Goal: Task Accomplishment & Management: Use online tool/utility

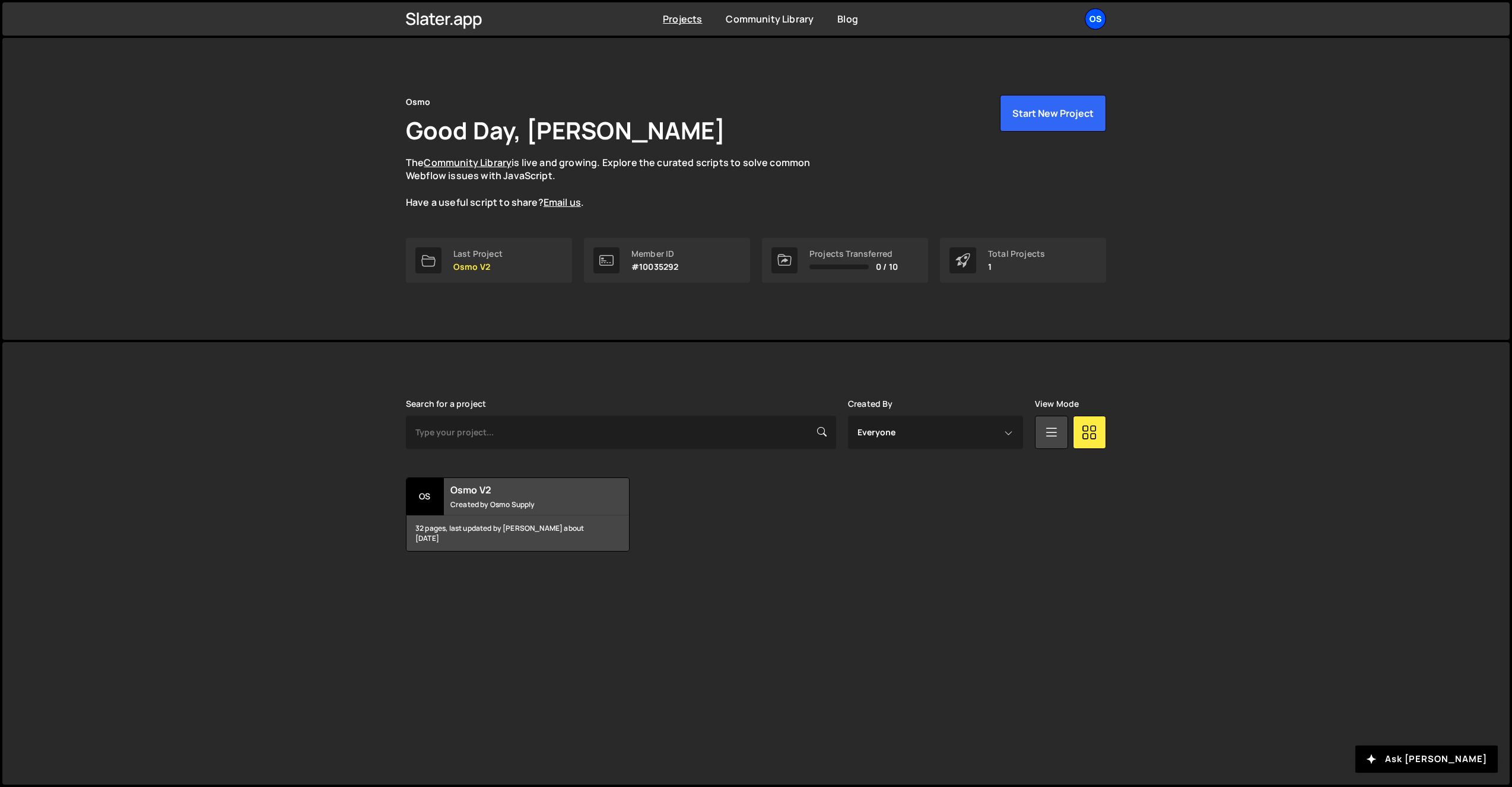
click at [1089, 16] on div "Os" at bounding box center [1095, 19] width 21 height 21
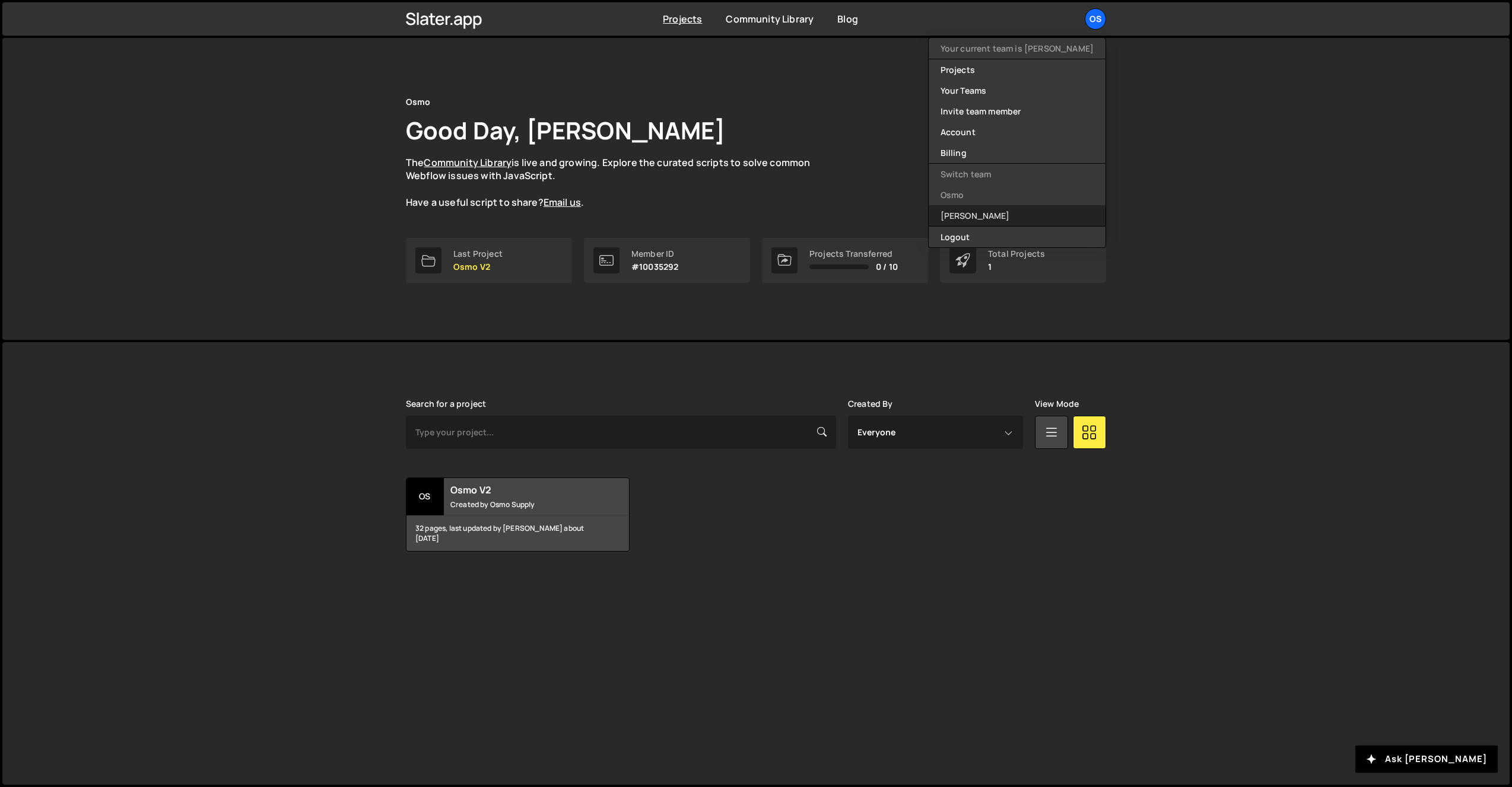
click at [1047, 215] on link "[PERSON_NAME]" at bounding box center [1017, 215] width 177 height 21
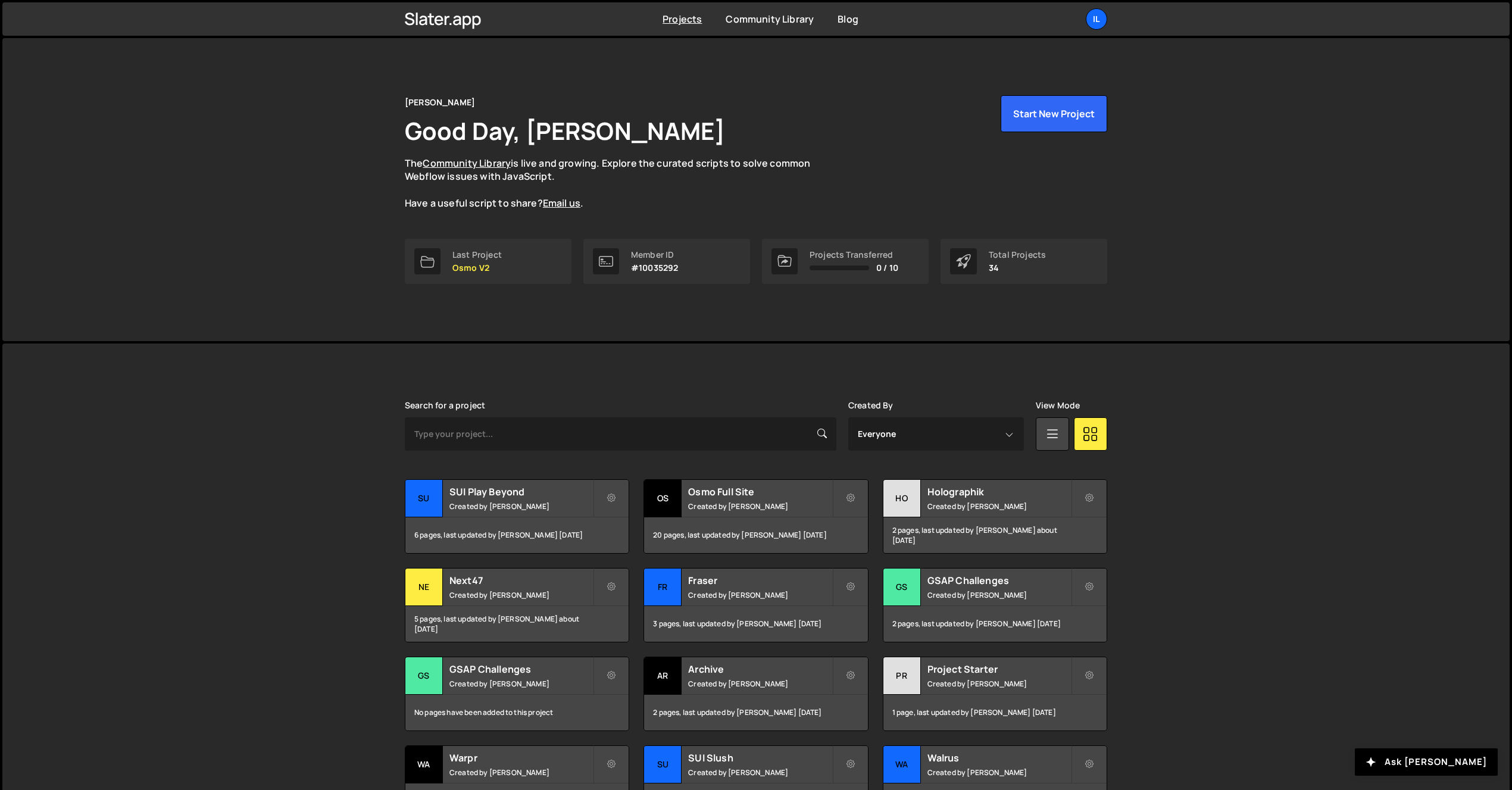
scroll to position [72, 0]
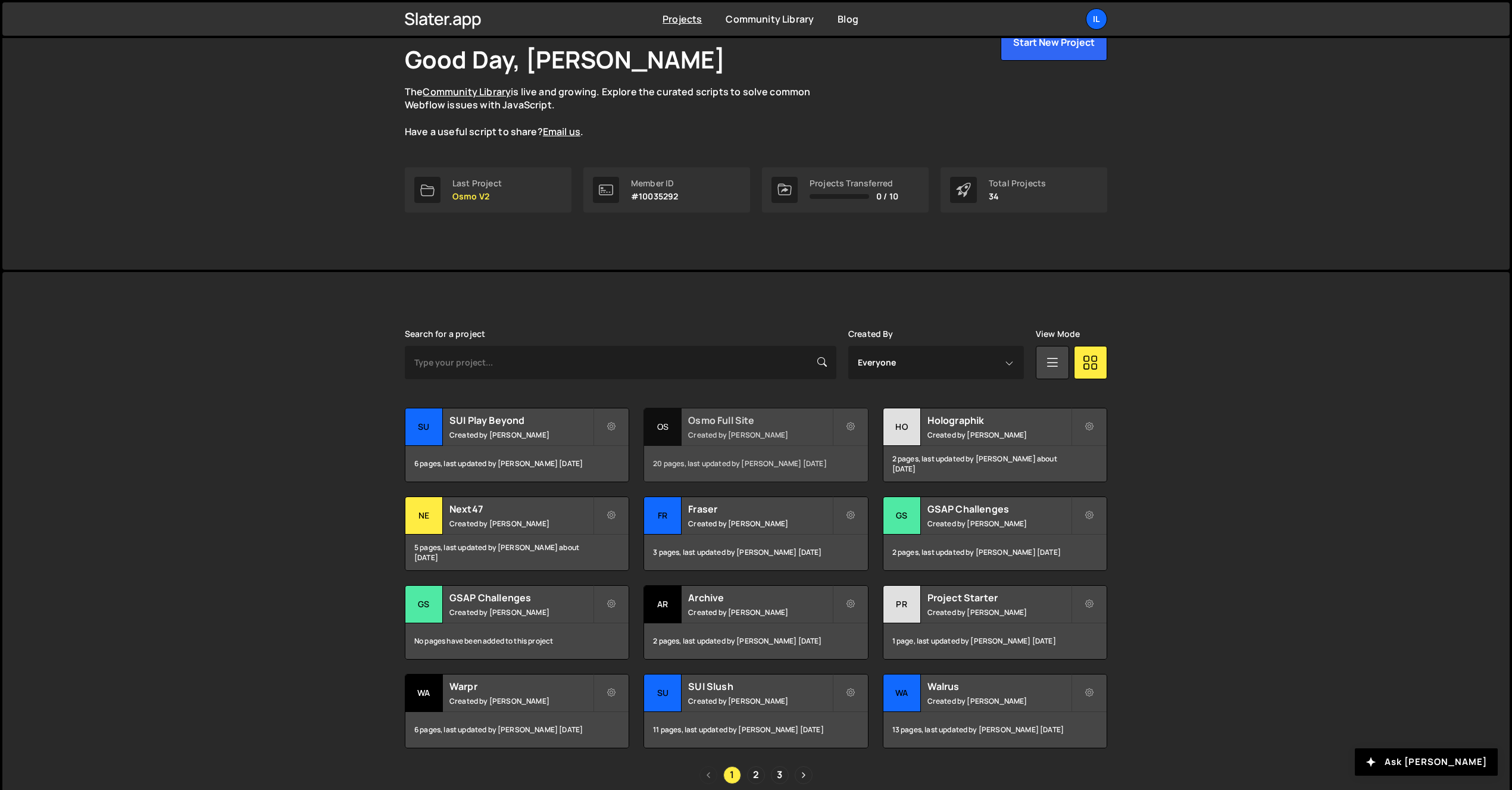
click at [686, 439] on div "Osmo Full Site Created by Ilja van Eck" at bounding box center [755, 427] width 223 height 37
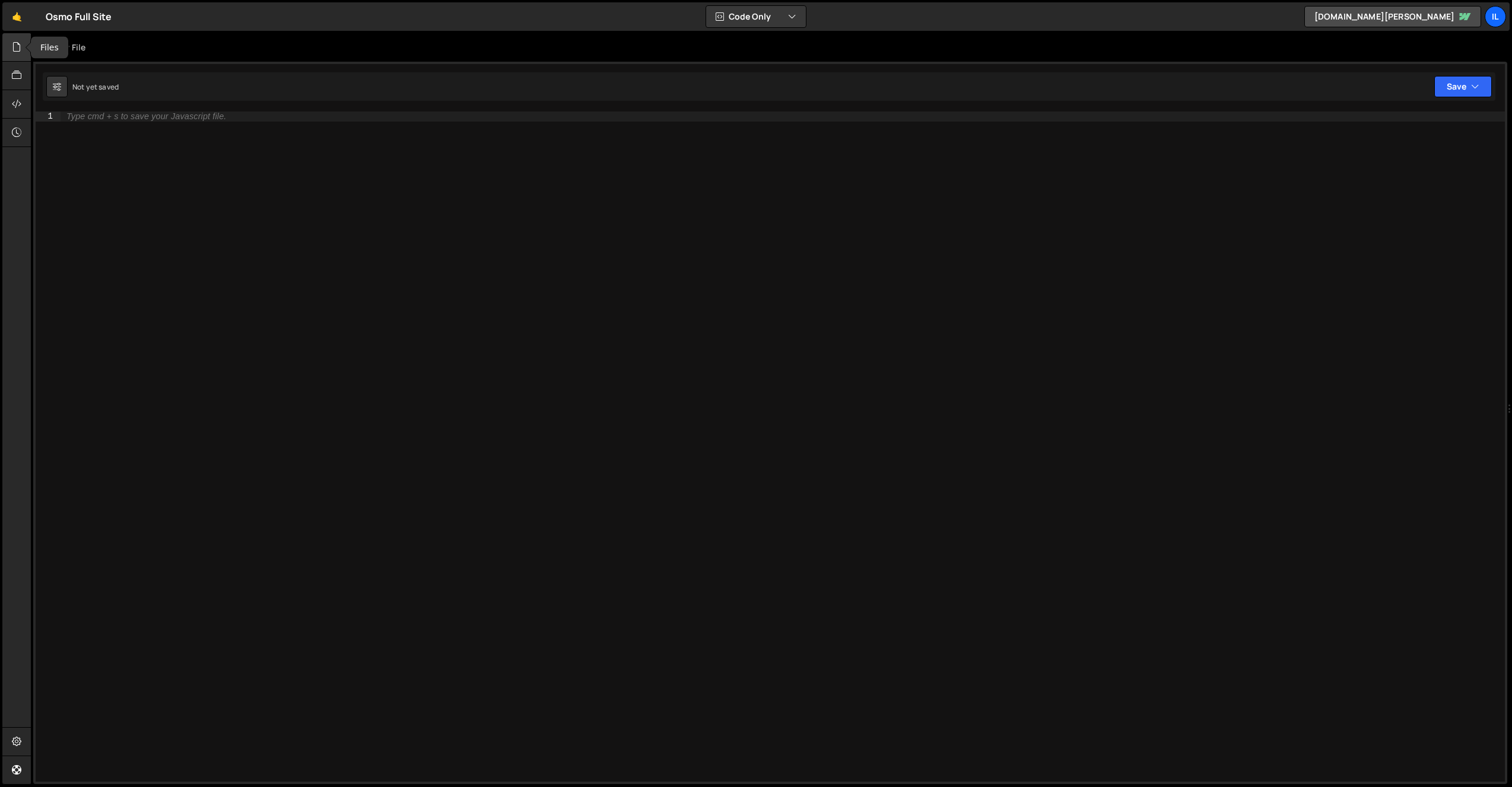
click at [6, 47] on div at bounding box center [17, 47] width 29 height 28
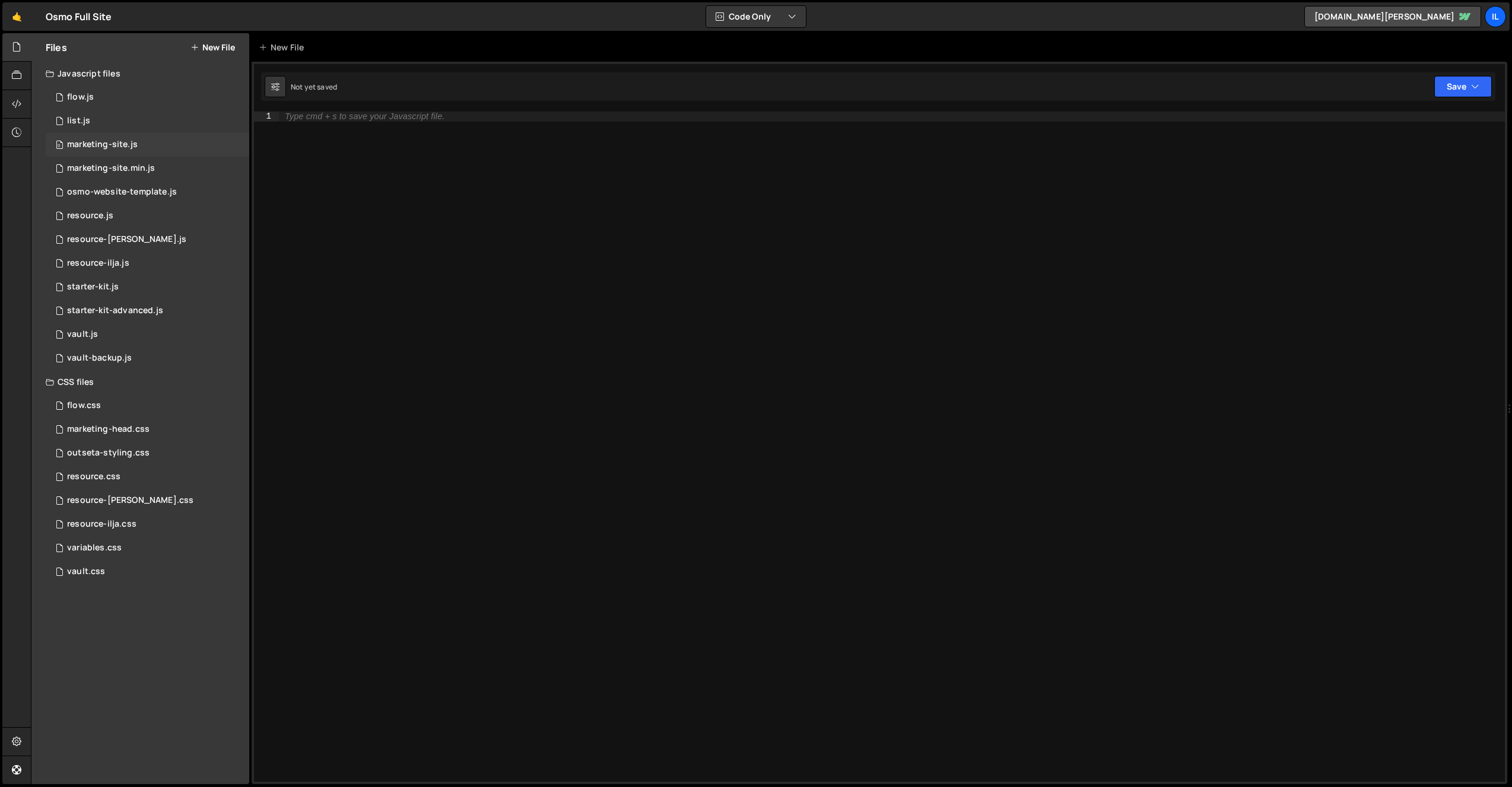
click at [124, 146] on div "marketing-site.js" at bounding box center [102, 145] width 71 height 11
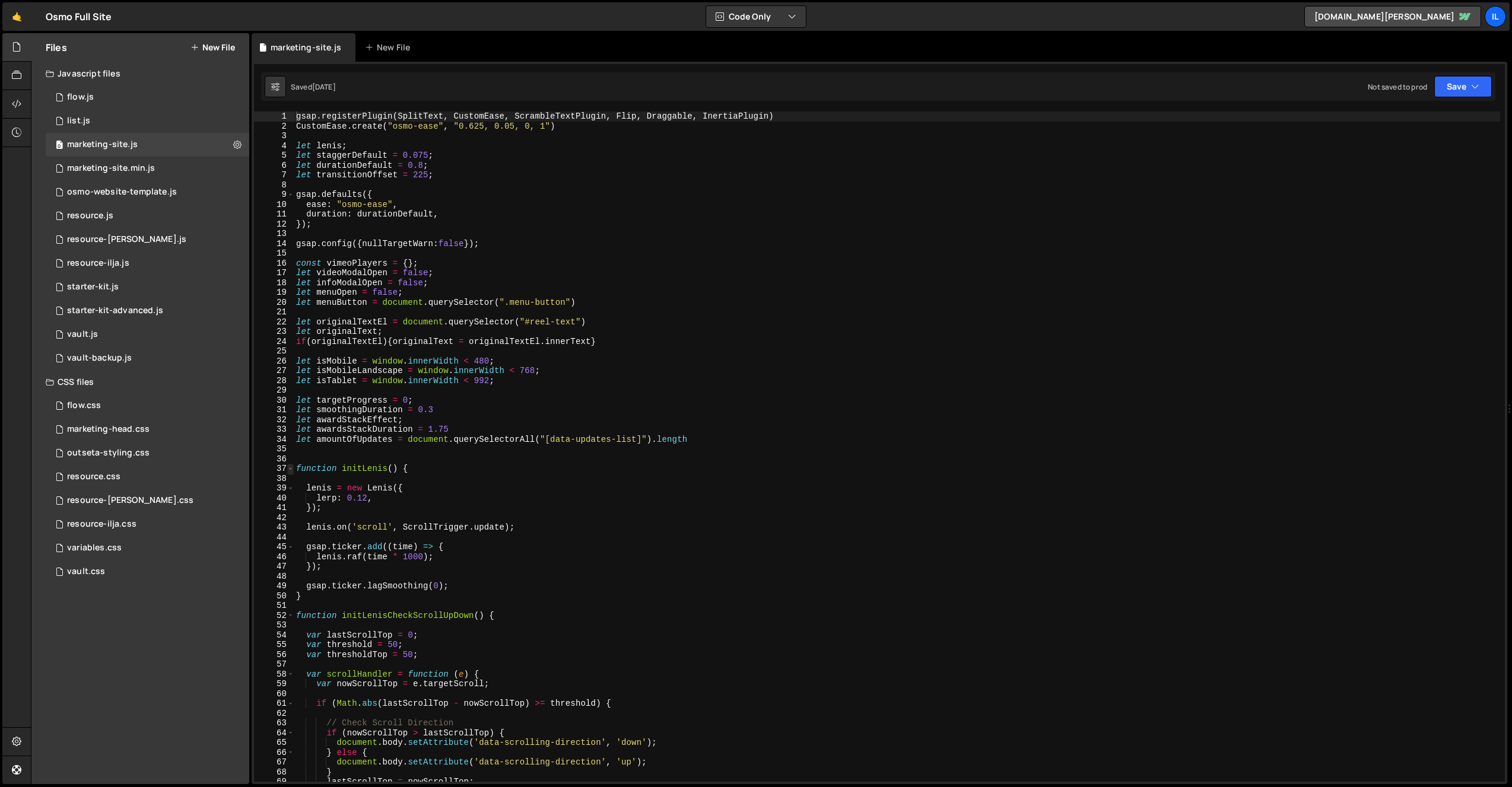
click at [291, 469] on span at bounding box center [291, 469] width 6 height 10
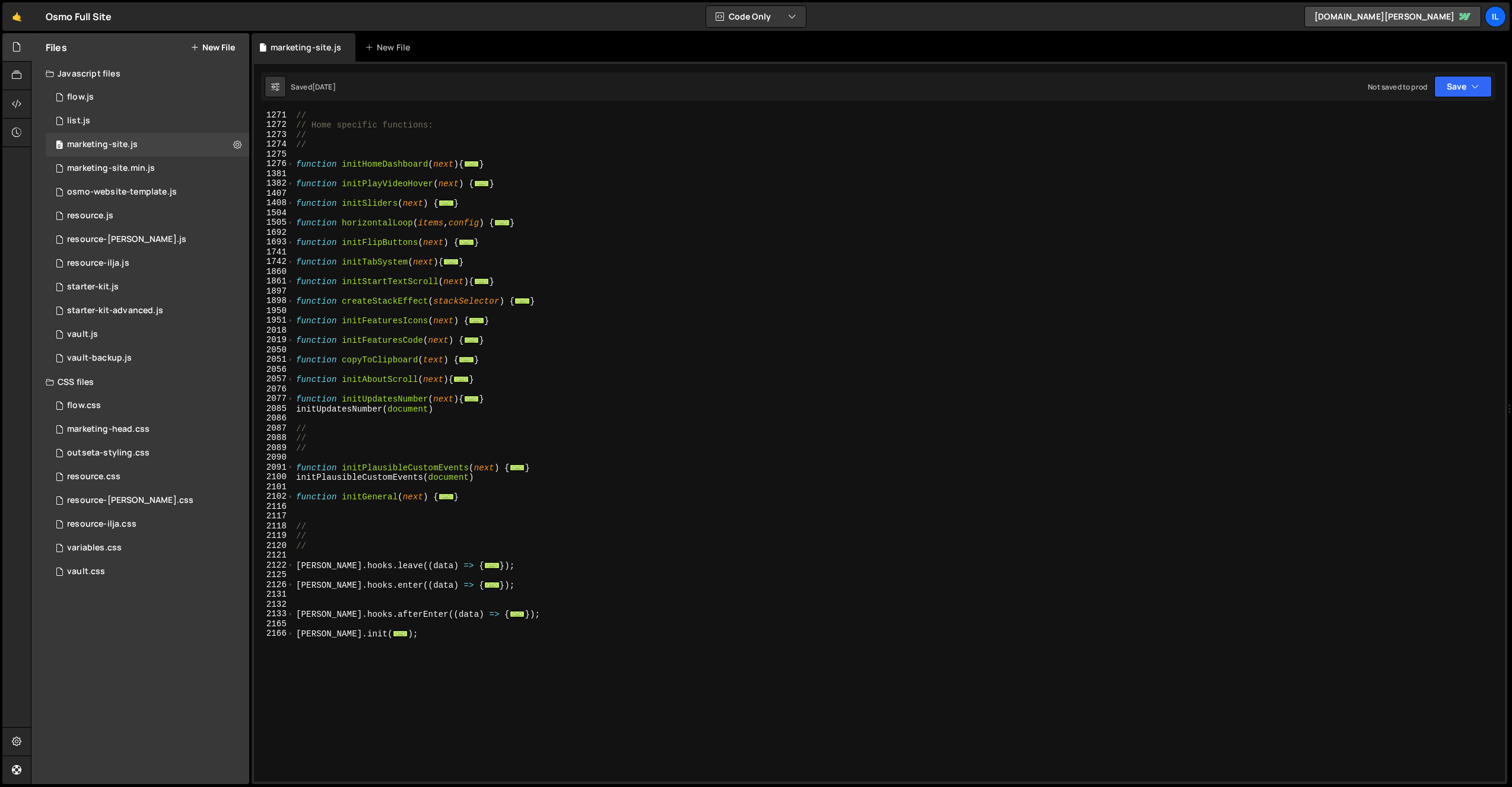
scroll to position [857, 0]
click at [293, 488] on span at bounding box center [291, 493] width 6 height 10
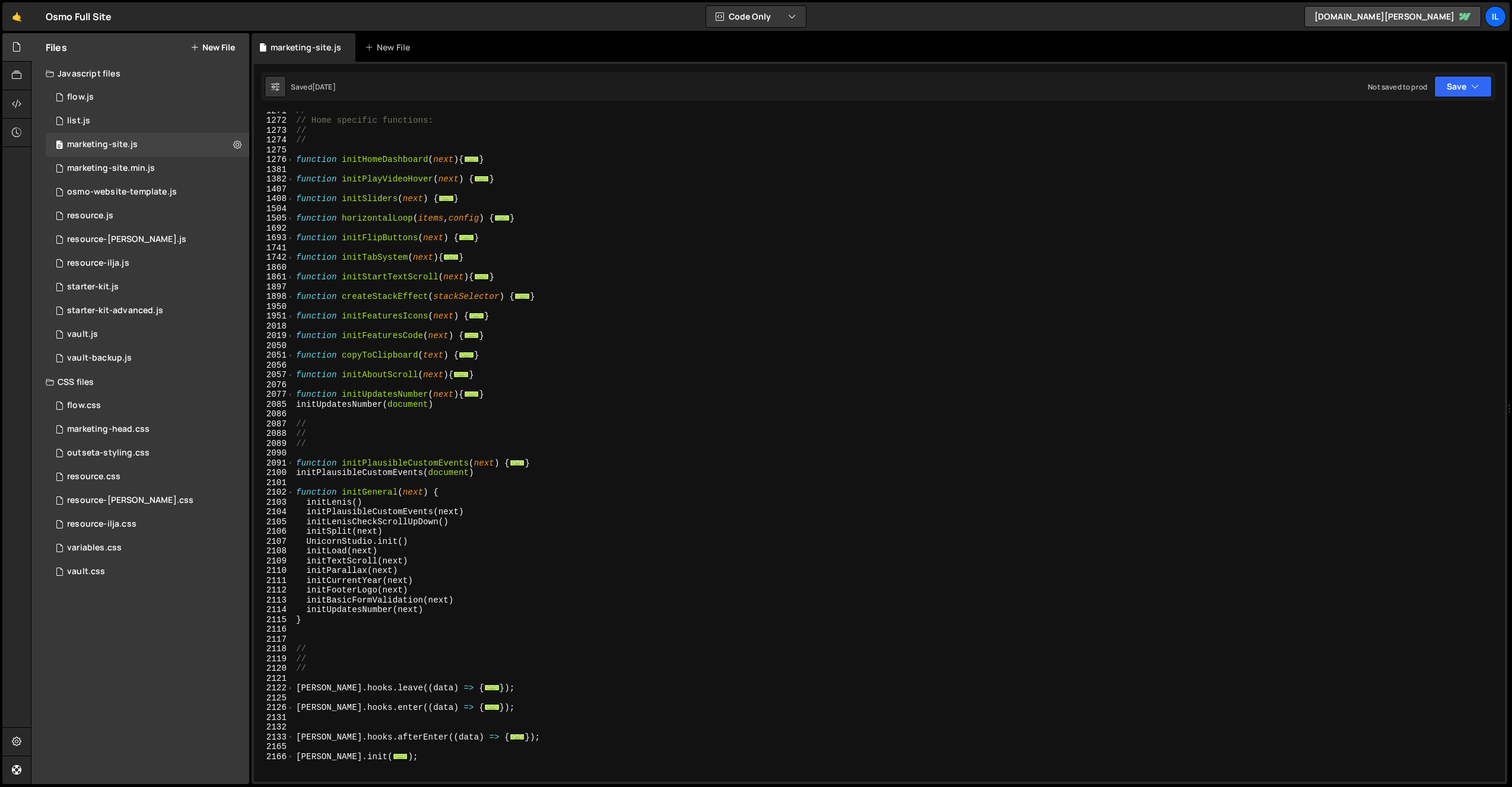
click at [355, 511] on div "// // Home specific functions: // // function initHomeDashboard ( next ) { ... …" at bounding box center [897, 451] width 1206 height 690
click at [344, 544] on div "// // Home specific functions: // // function initHomeDashboard ( next ) { ... …" at bounding box center [897, 451] width 1206 height 690
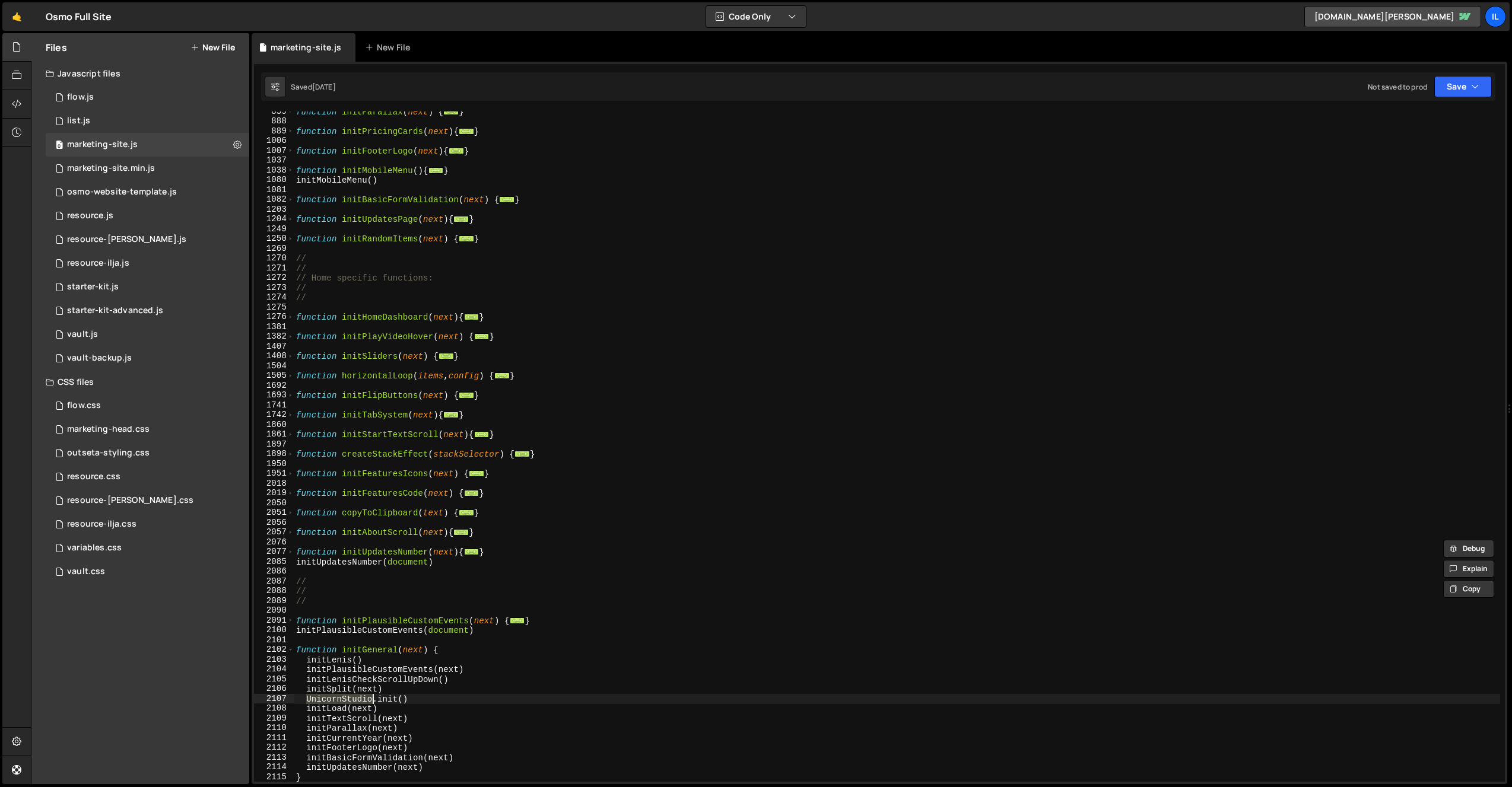
scroll to position [839, 0]
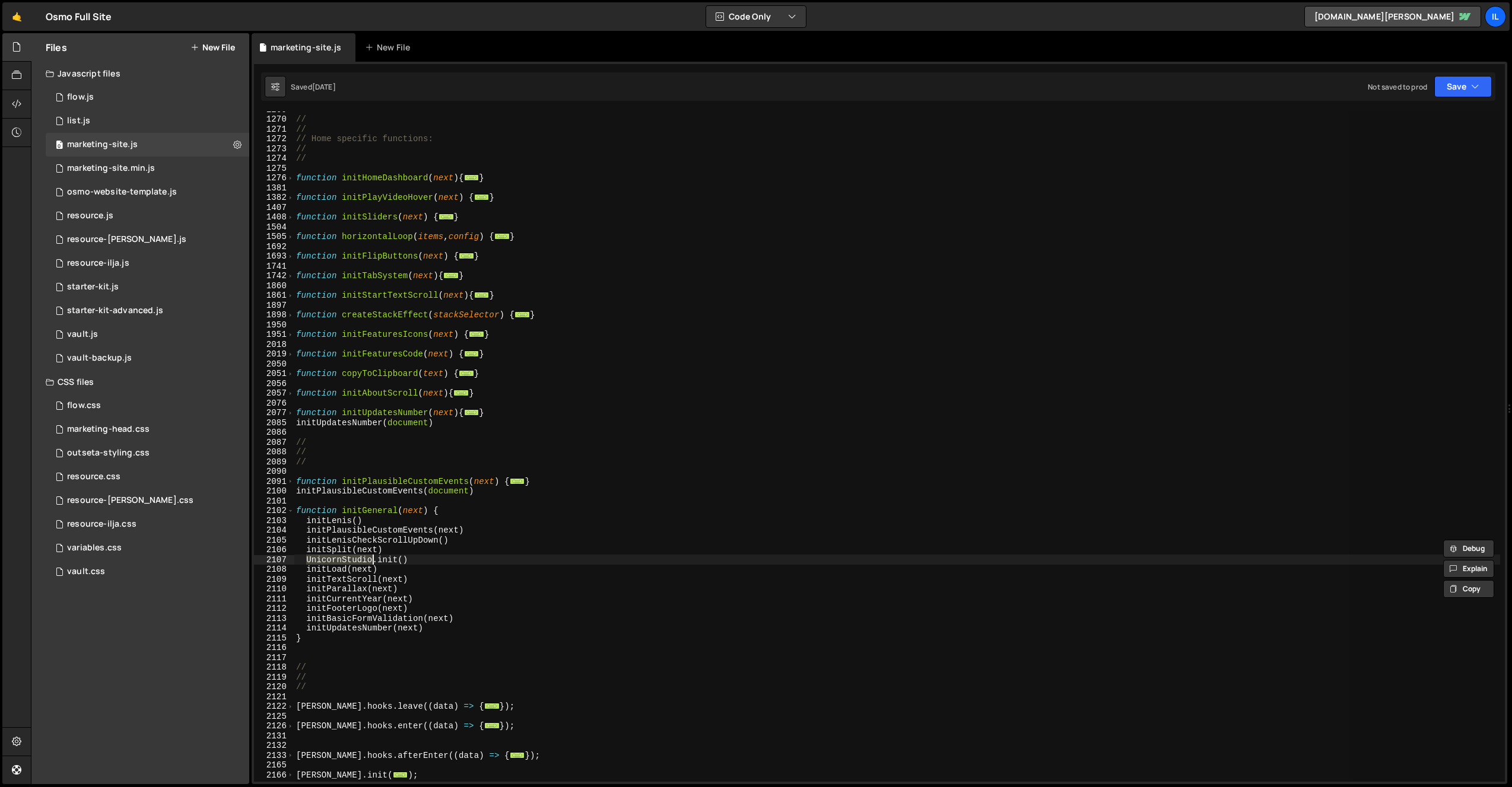
click at [337, 556] on div "// // // Home specific functions: // // function initHomeDashboard ( next ) { .…" at bounding box center [897, 446] width 1206 height 671
click at [337, 556] on div "// // // Home specific functions: // // function initHomeDashboard ( next ) { .…" at bounding box center [897, 450] width 1206 height 690
click at [331, 570] on div "// // // Home specific functions: // // function initHomeDashboard ( next ) { .…" at bounding box center [897, 450] width 1206 height 690
click at [331, 571] on div "// // // Home specific functions: // // function initHomeDashboard ( next ) { .…" at bounding box center [897, 450] width 1206 height 690
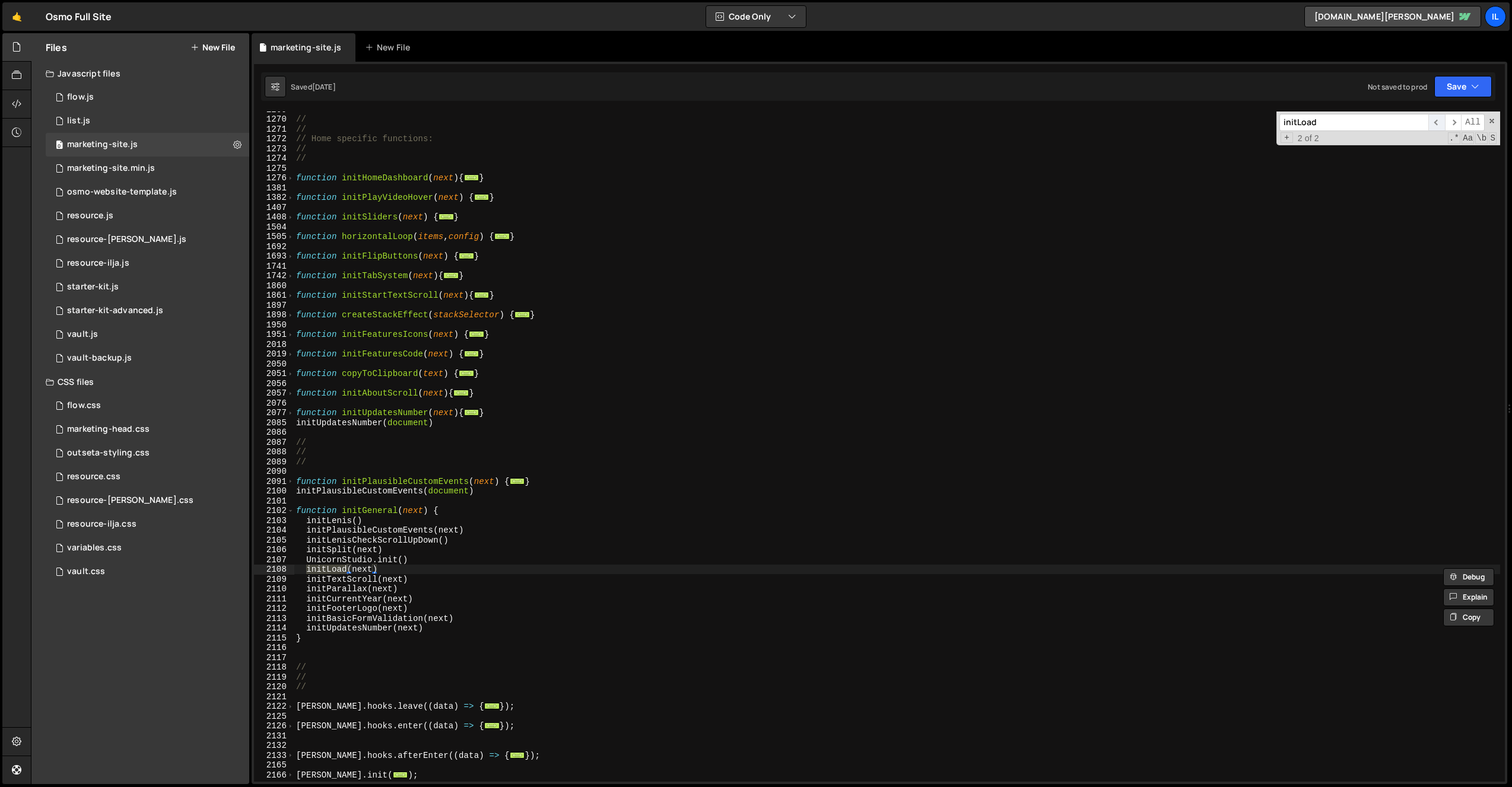
click at [1439, 119] on span "​" at bounding box center [1437, 122] width 17 height 17
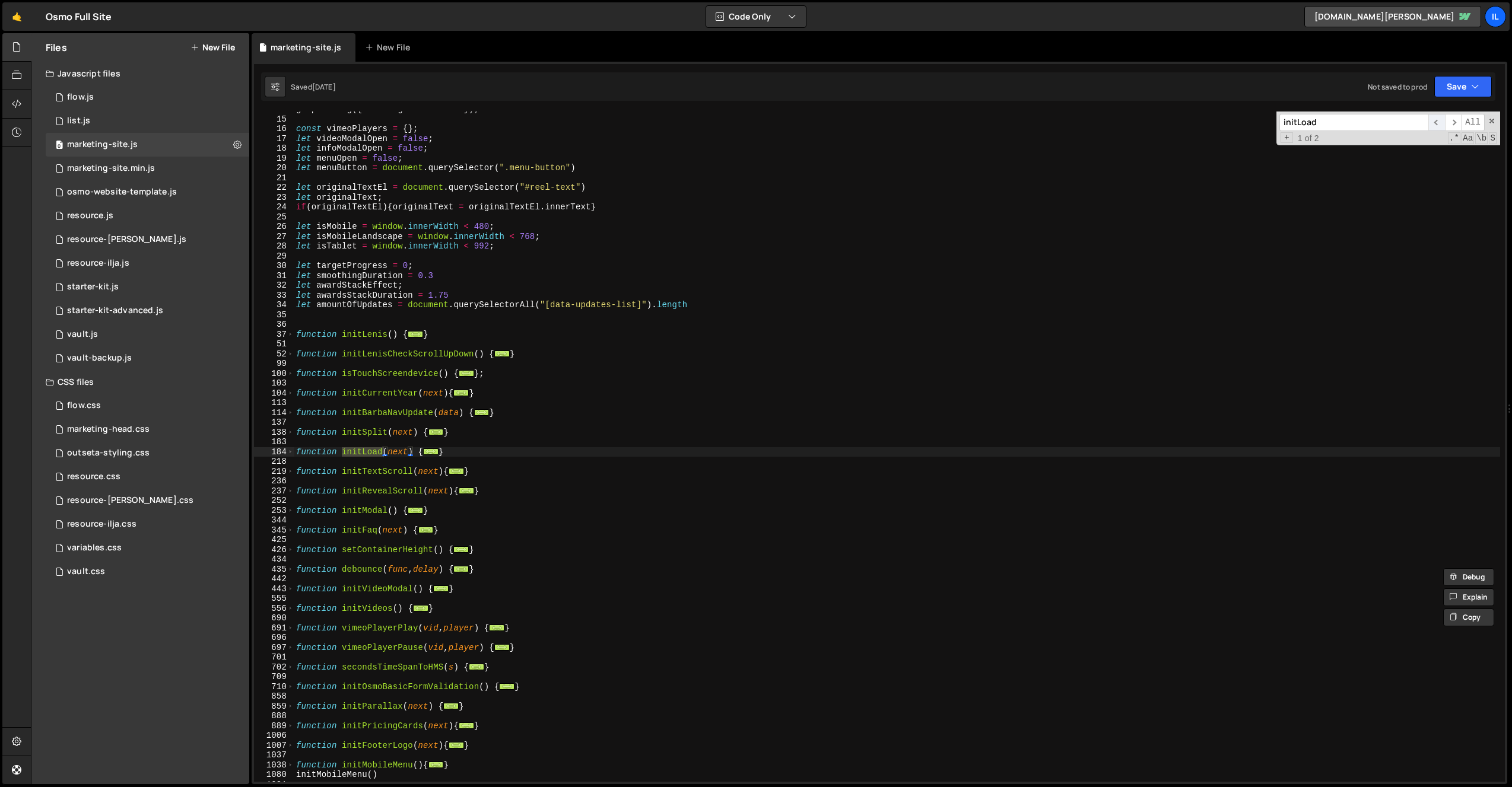
scroll to position [105, 0]
type textarea "function initLoad(next) {"
click at [289, 451] on span at bounding box center [291, 452] width 6 height 10
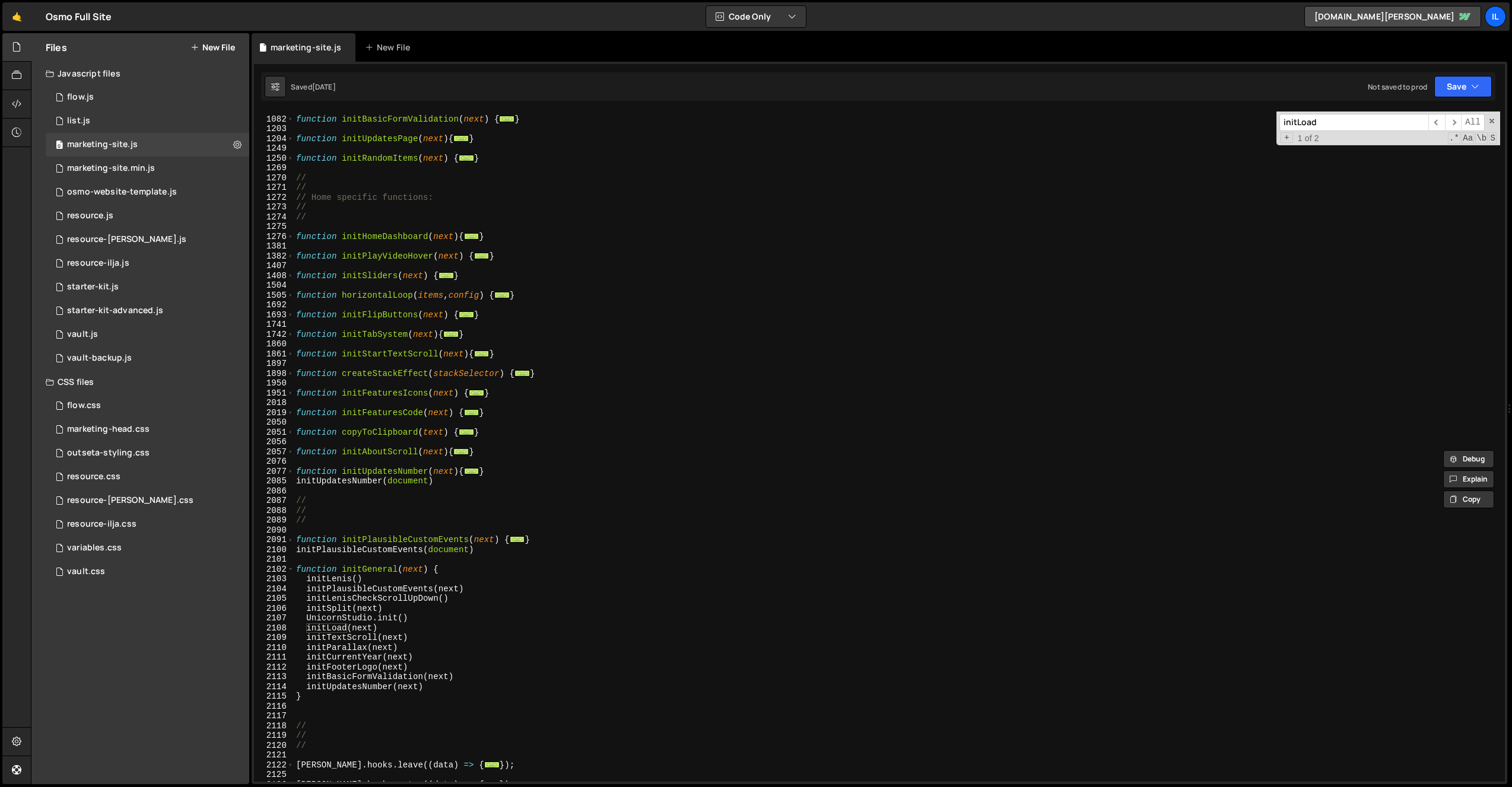
scroll to position [1255, 0]
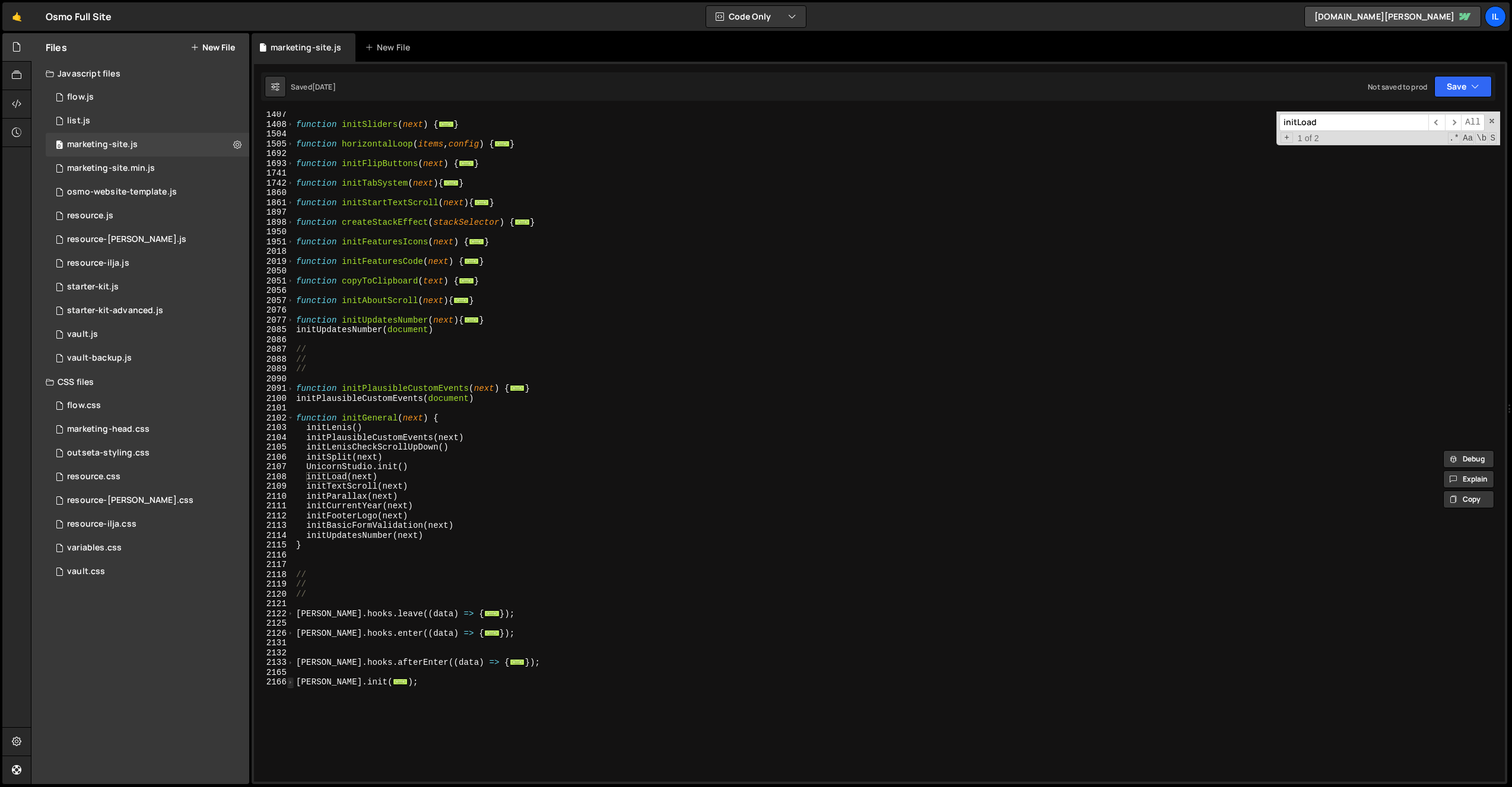
click at [293, 683] on span at bounding box center [291, 682] width 6 height 10
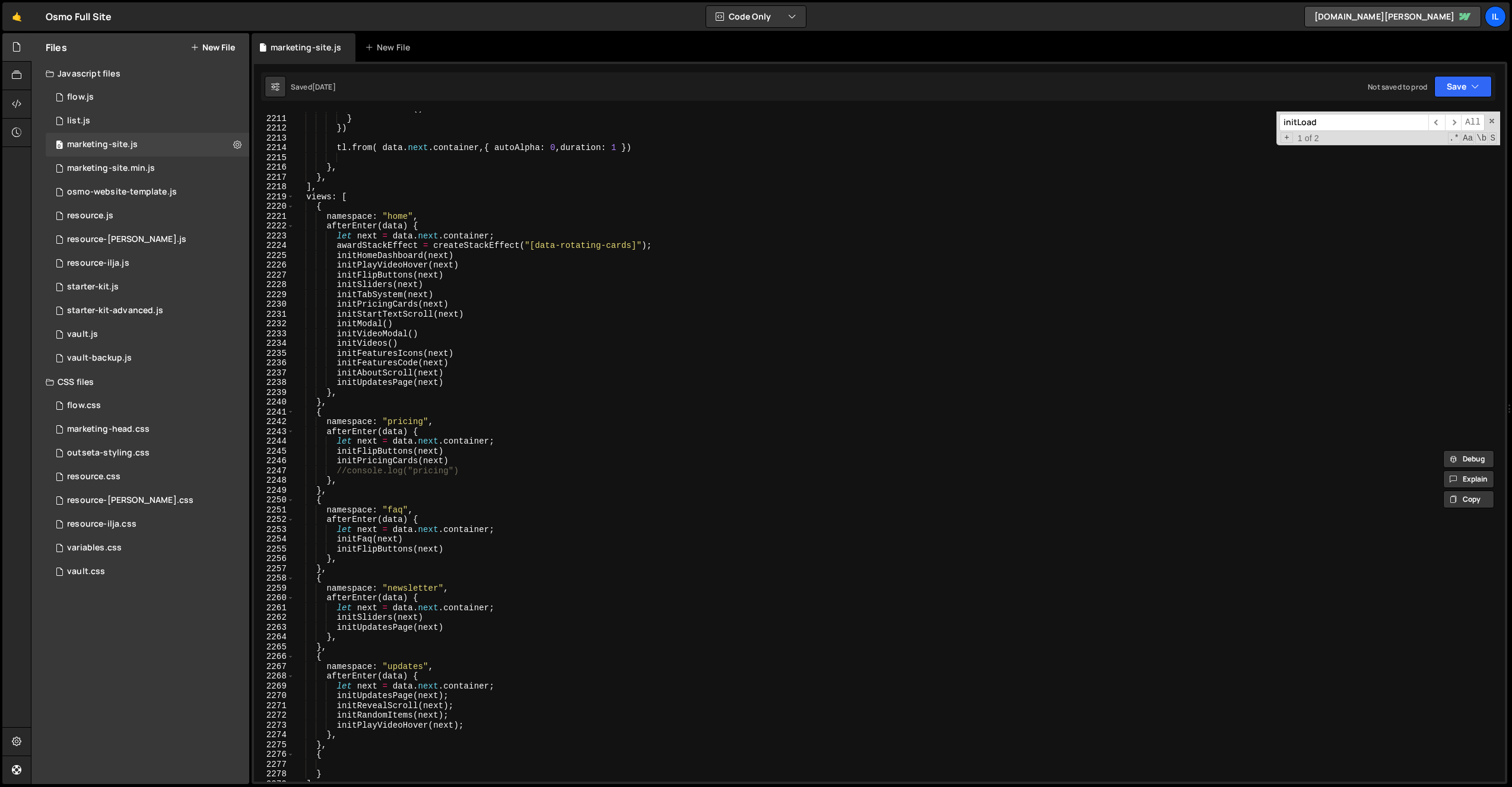
scroll to position [2410, 0]
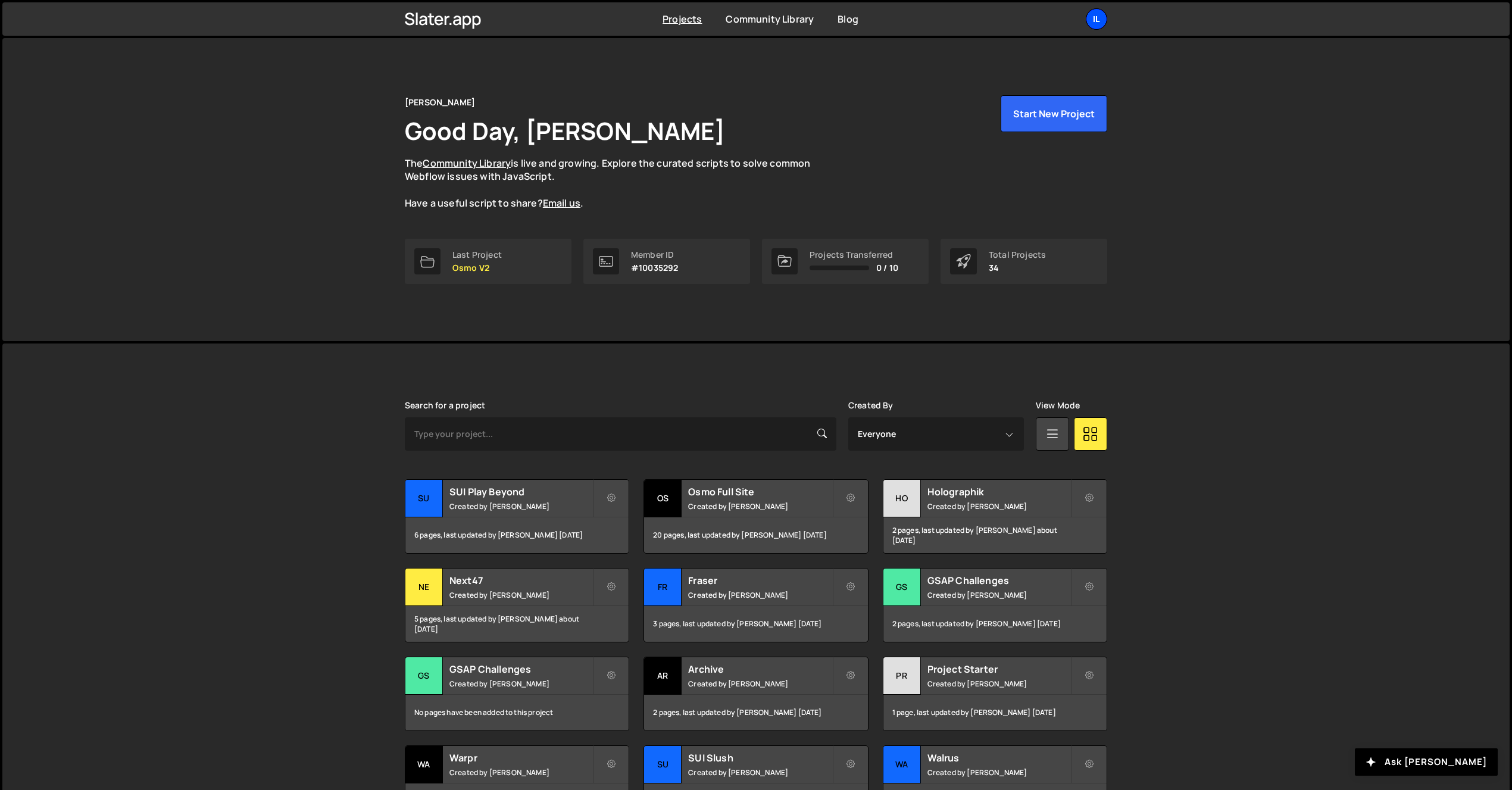
click at [1101, 16] on div "Il" at bounding box center [1096, 19] width 21 height 21
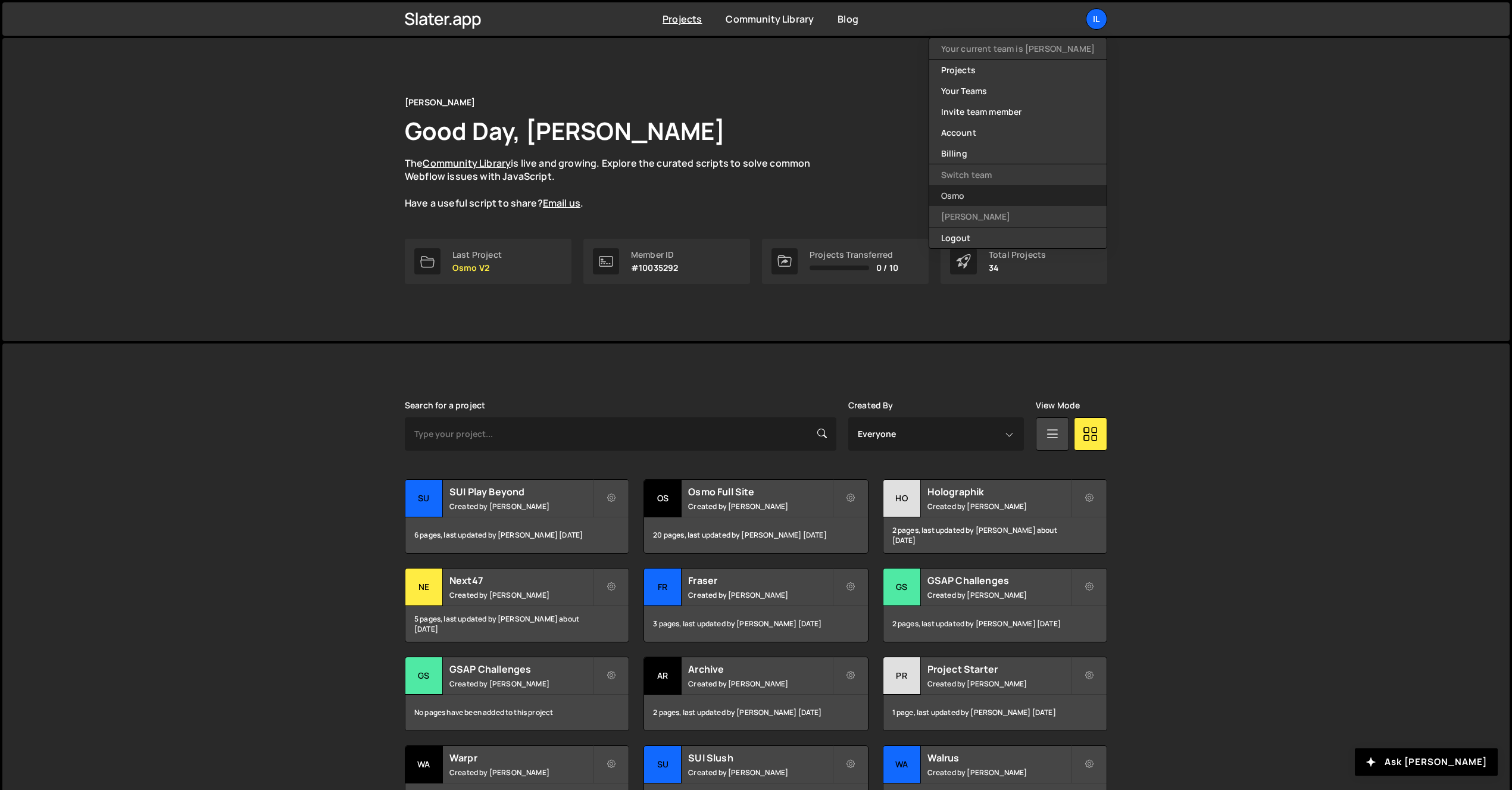
click at [1052, 201] on link "Osmo" at bounding box center [1018, 195] width 177 height 21
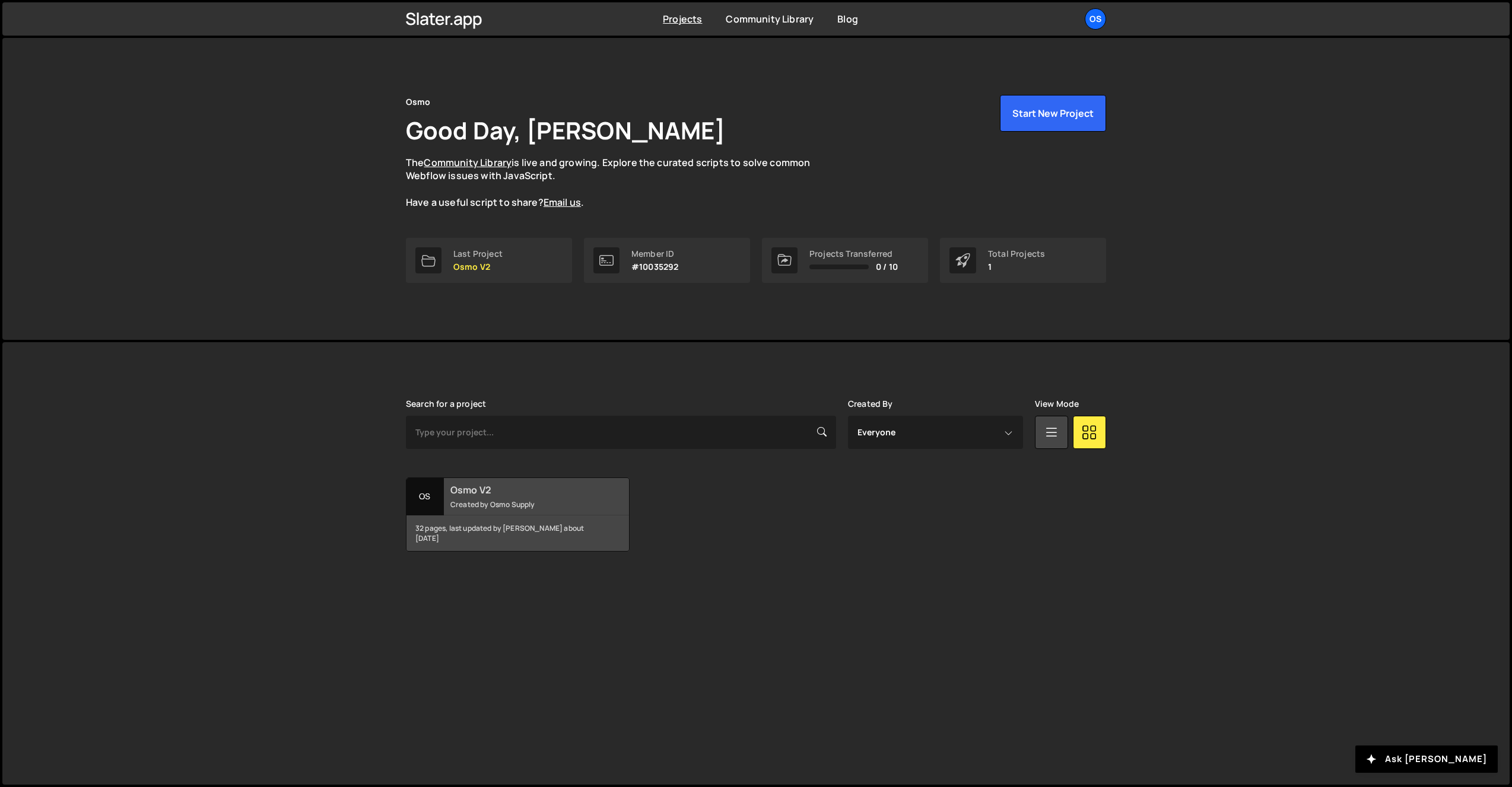
click at [458, 505] on small "Created by Osmo Supply" at bounding box center [522, 505] width 143 height 10
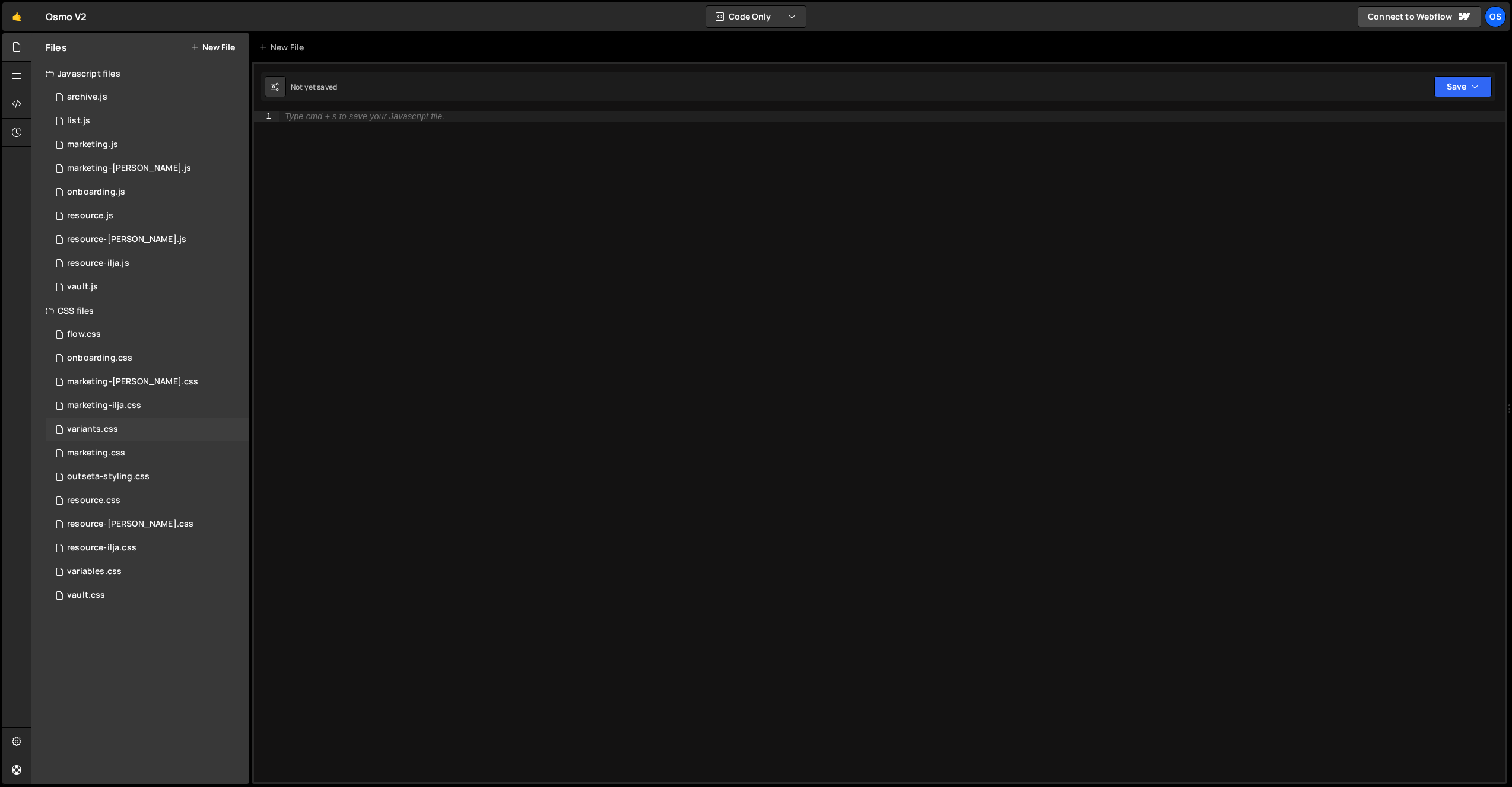
click at [142, 424] on div "variants.css 0" at bounding box center [147, 430] width 204 height 24
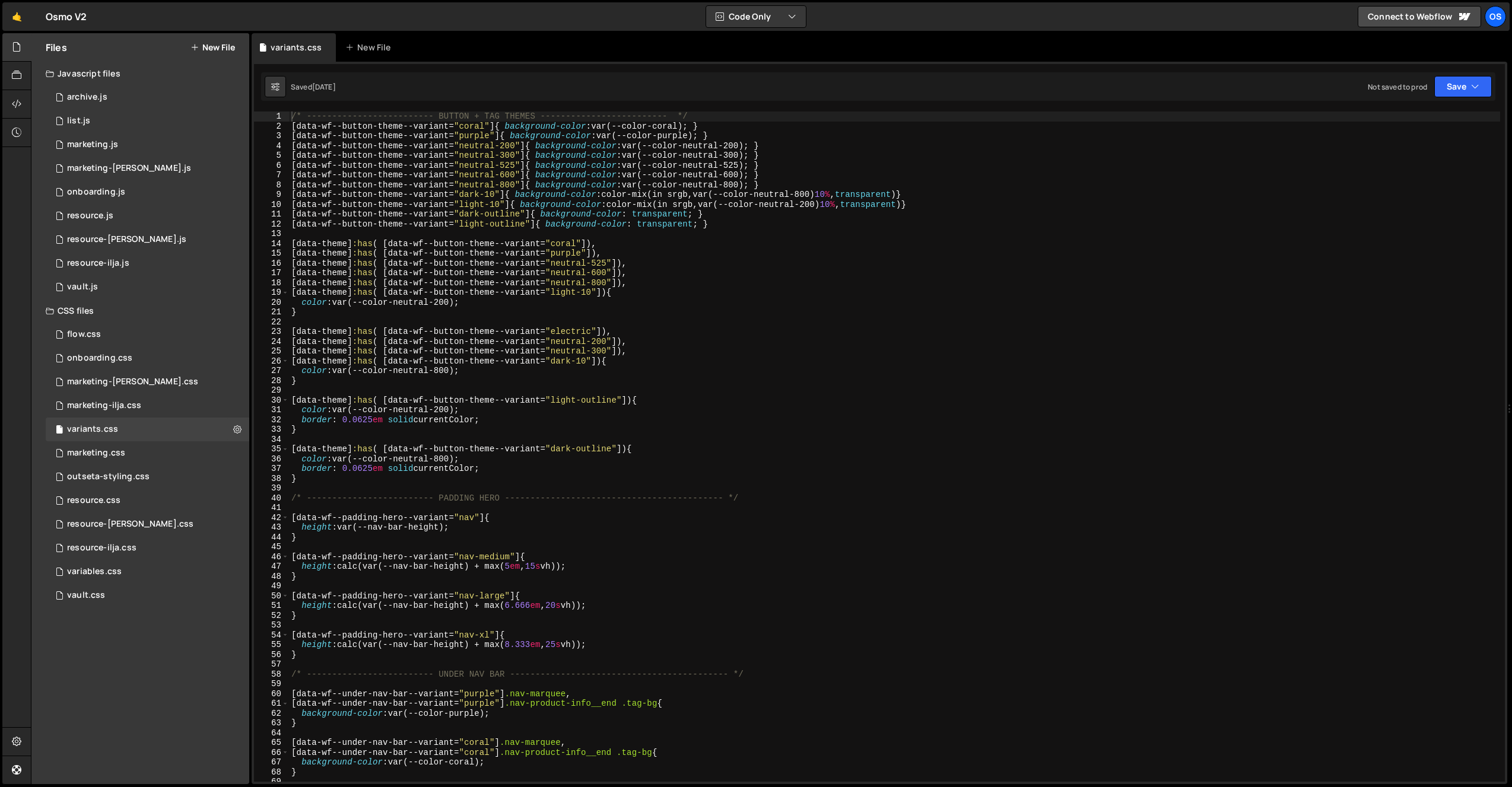
type textarea "[data-theme]:has( [data-wf--button-theme--variant="neutral-200"]),"
click at [758, 341] on div "/* ------------------------- BUTTON + TAG THEMES ------------------------- */ […" at bounding box center [894, 456] width 1211 height 690
click at [1419, 120] on input "[data-wf--default-hero-title--variant="l"]" at bounding box center [1354, 122] width 149 height 17
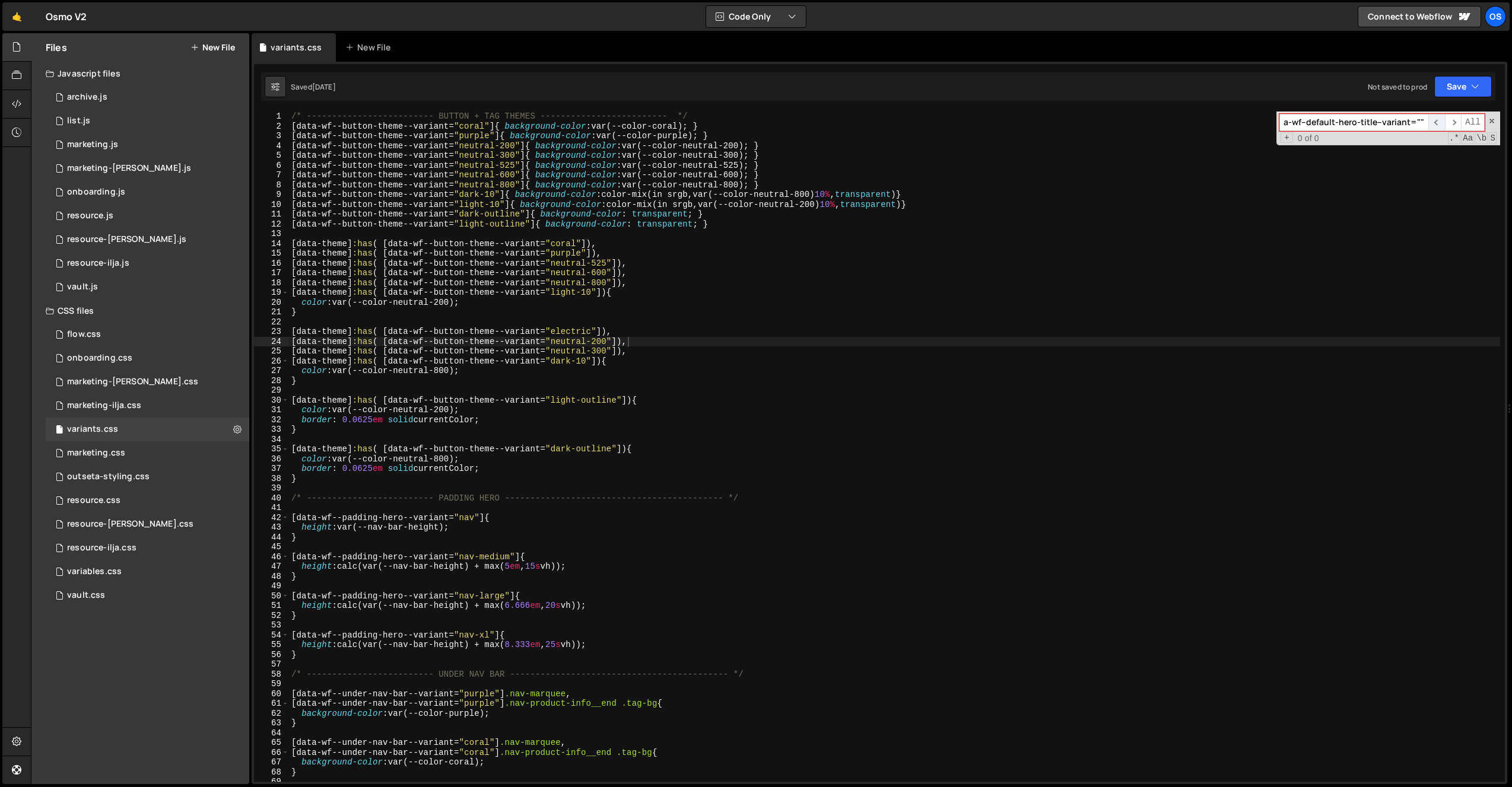
click at [1429, 121] on span "​" at bounding box center [1437, 122] width 17 height 17
drag, startPoint x: 1409, startPoint y: 124, endPoint x: 1442, endPoint y: 124, distance: 33.0
click at [1442, 124] on div "[data-wf--default-hero-title--variant=""] ​ ​ All" at bounding box center [1382, 122] width 205 height 17
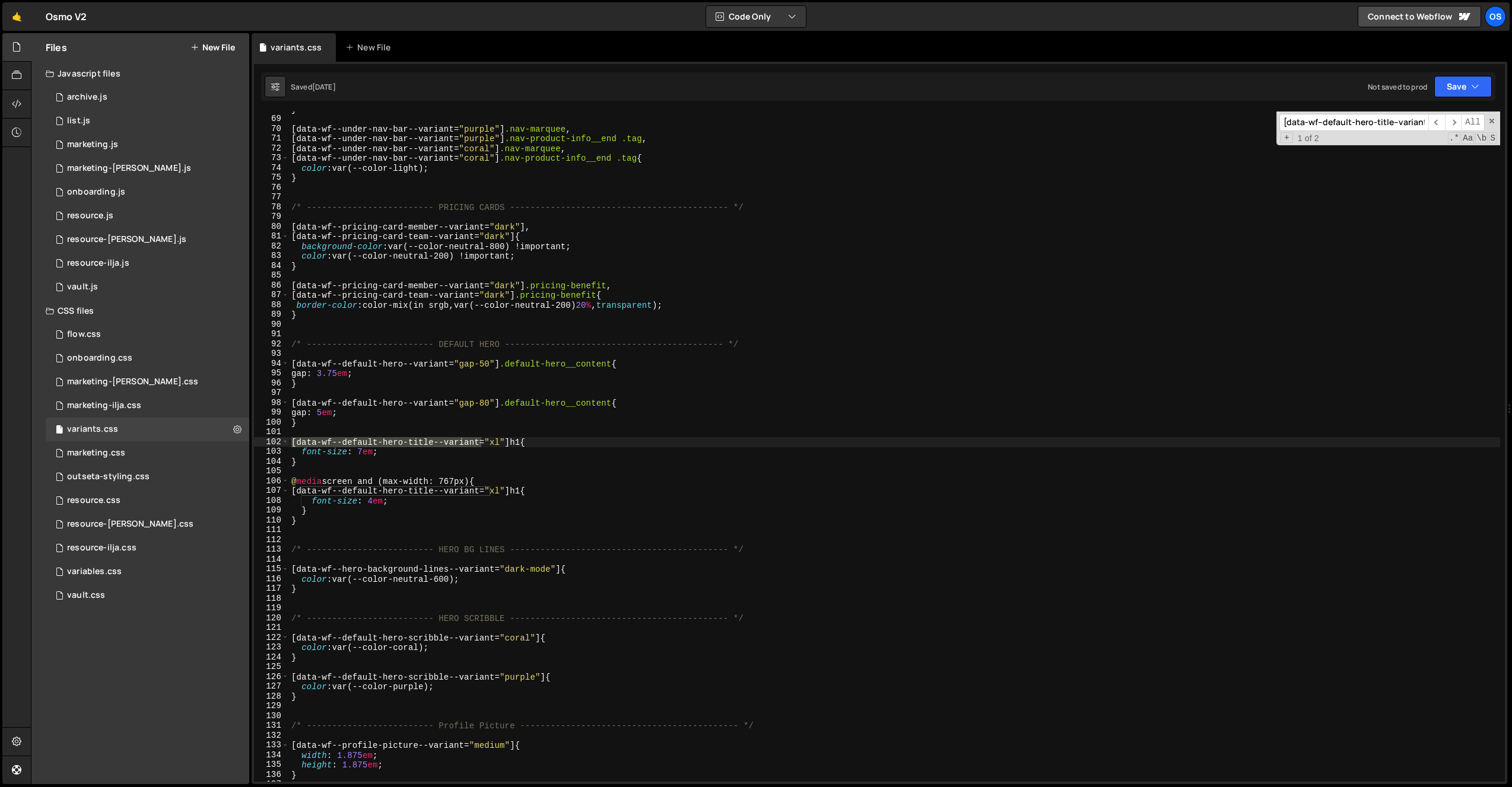
type input "[data-wf--default-hero-title--variant"
click at [344, 516] on div "} [ data-wf--under-nav-bar--variant = " purple " ] .nav-marquee , [ data-wf--un…" at bounding box center [894, 450] width 1211 height 690
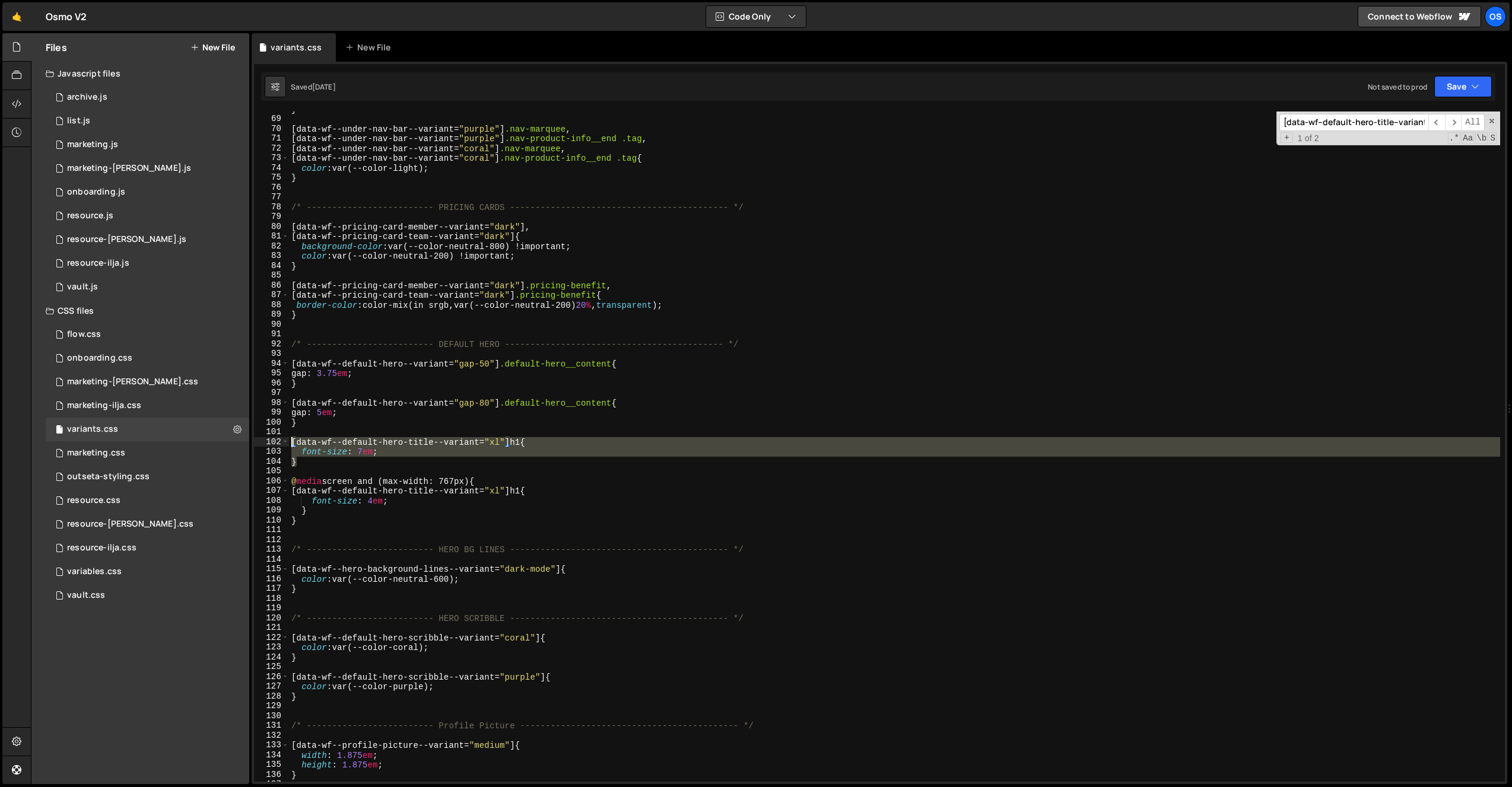
drag, startPoint x: 306, startPoint y: 458, endPoint x: 289, endPoint y: 438, distance: 26.2
click at [289, 438] on div "} 68 69 70 71 72 73 74 75 76 77 78 79 80 81 82 83 84 85 86 87 88 89 90 91 92 93…" at bounding box center [879, 446] width 1251 height 671
type textarea "}"
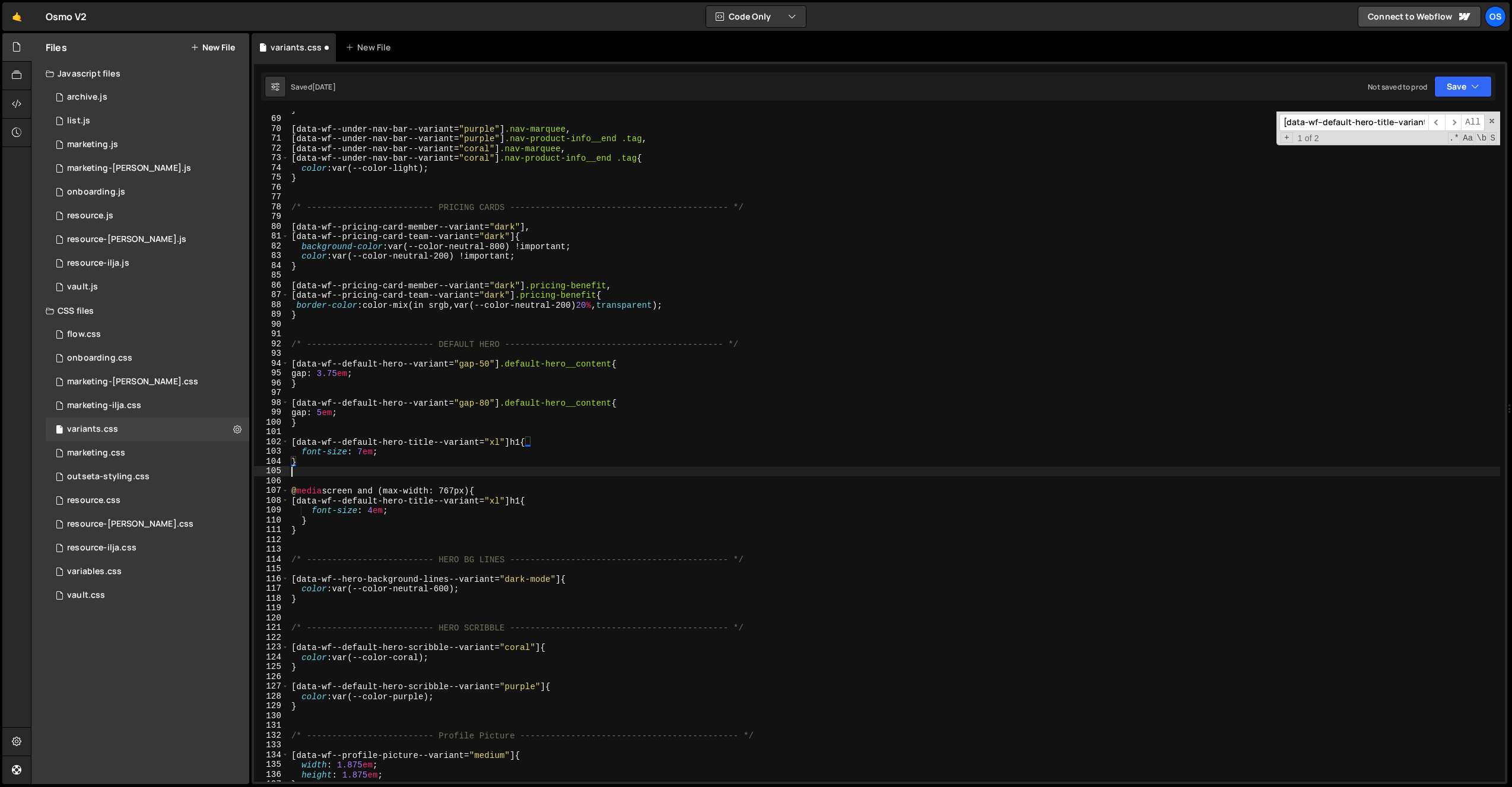
paste textarea "}"
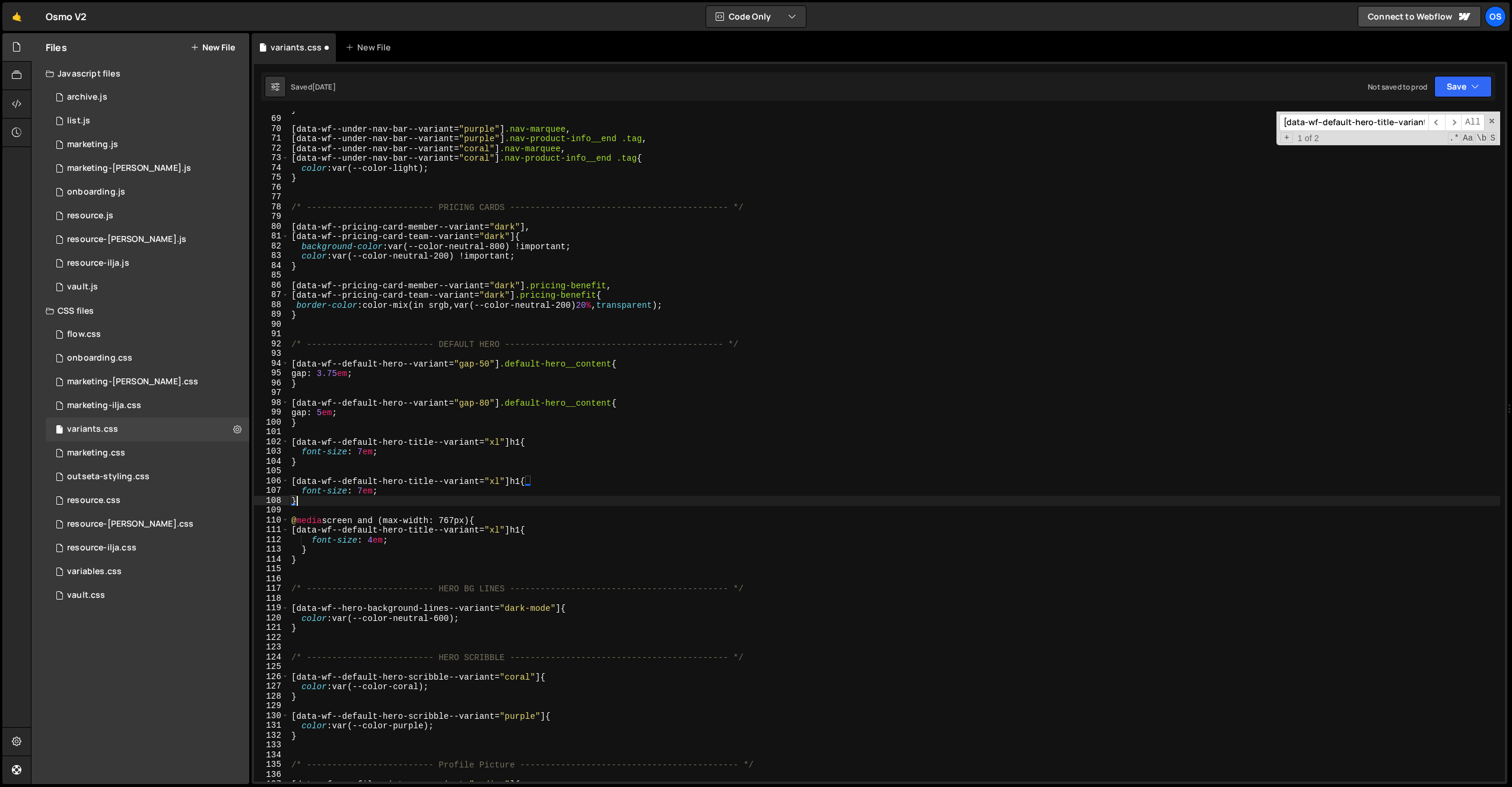
click at [494, 481] on div "} [ data-wf--under-nav-bar--variant = " purple " ] .nav-marquee , [ data-wf--un…" at bounding box center [894, 450] width 1211 height 690
click at [363, 495] on div "} [ data-wf--under-nav-bar--variant = " purple " ] .nav-marquee , [ data-wf--un…" at bounding box center [894, 450] width 1211 height 690
type textarea "font-size: 5em;"
click at [361, 469] on div "} [ data-wf--under-nav-bar--variant = " purple " ] .nav-marquee , [ data-wf--un…" at bounding box center [894, 450] width 1211 height 690
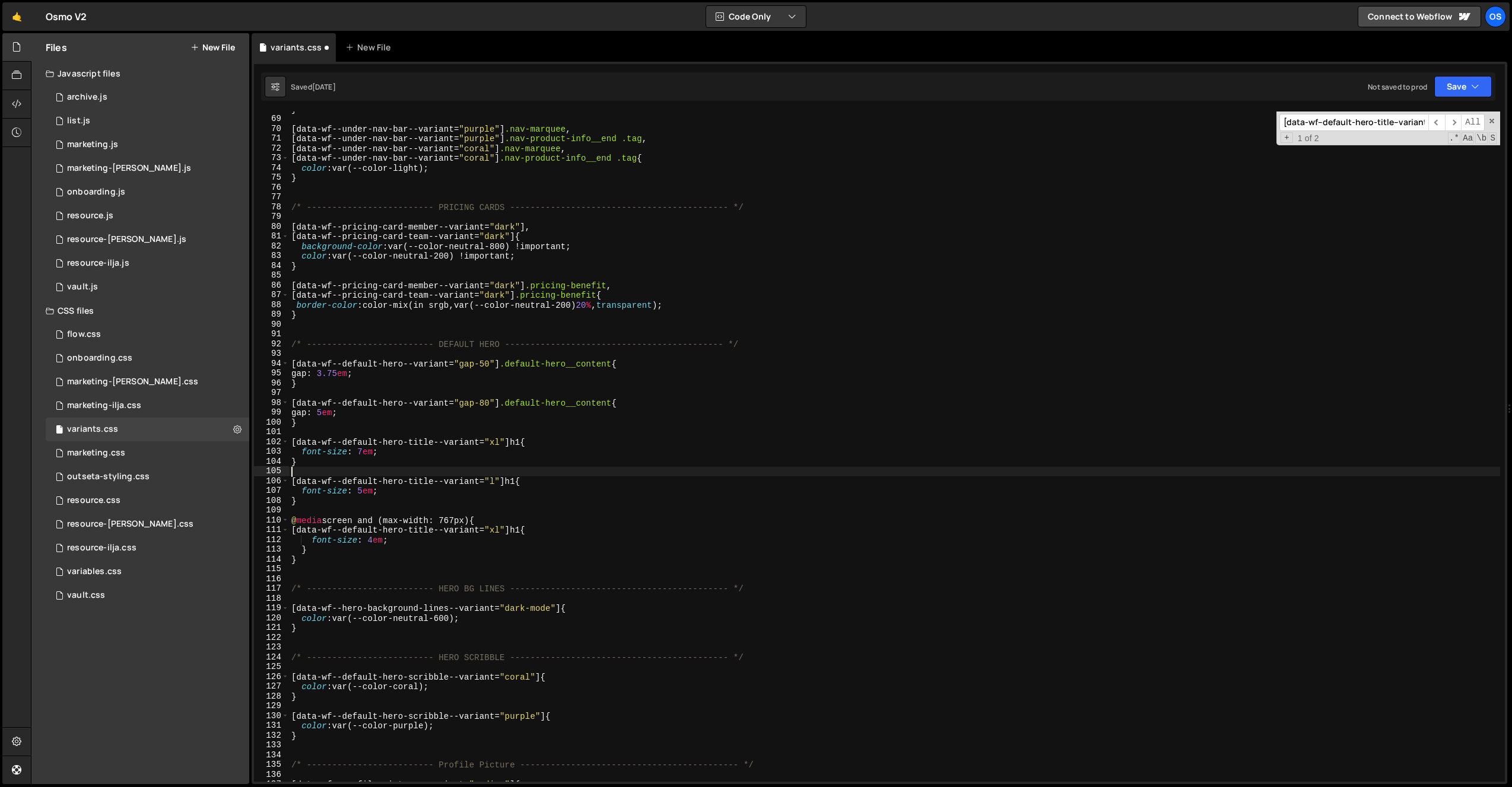
scroll to position [0, 0]
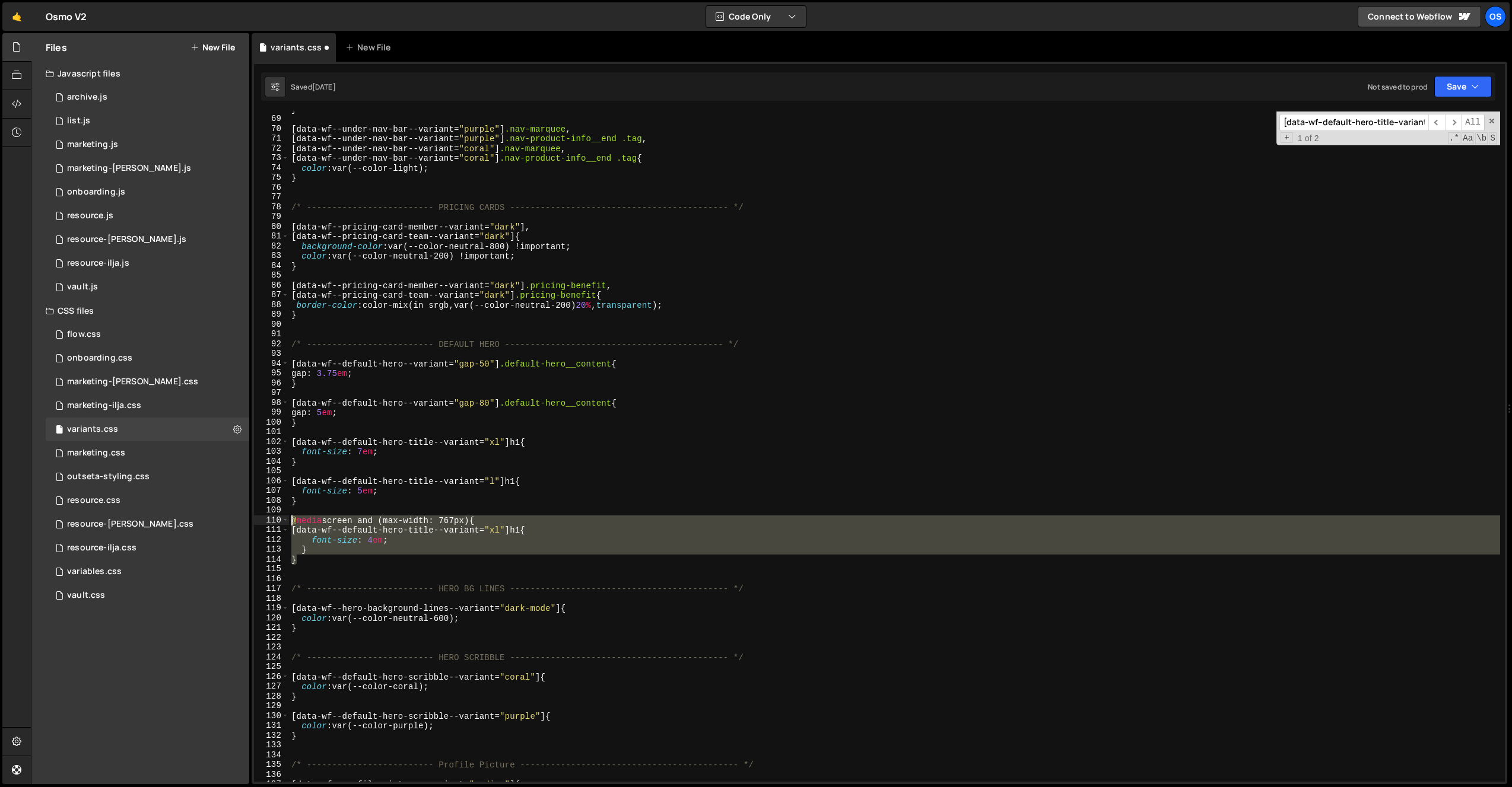
drag, startPoint x: 309, startPoint y: 562, endPoint x: 274, endPoint y: 516, distance: 57.8
click at [274, 516] on div "68 69 70 71 72 73 74 75 76 77 78 79 80 81 82 83 84 85 86 87 88 89 90 91 92 93 9…" at bounding box center [879, 446] width 1251 height 671
click at [311, 554] on div "} [ data-wf--under-nav-bar--variant = " purple " ] .nav-marquee , [ data-wf--un…" at bounding box center [894, 446] width 1211 height 671
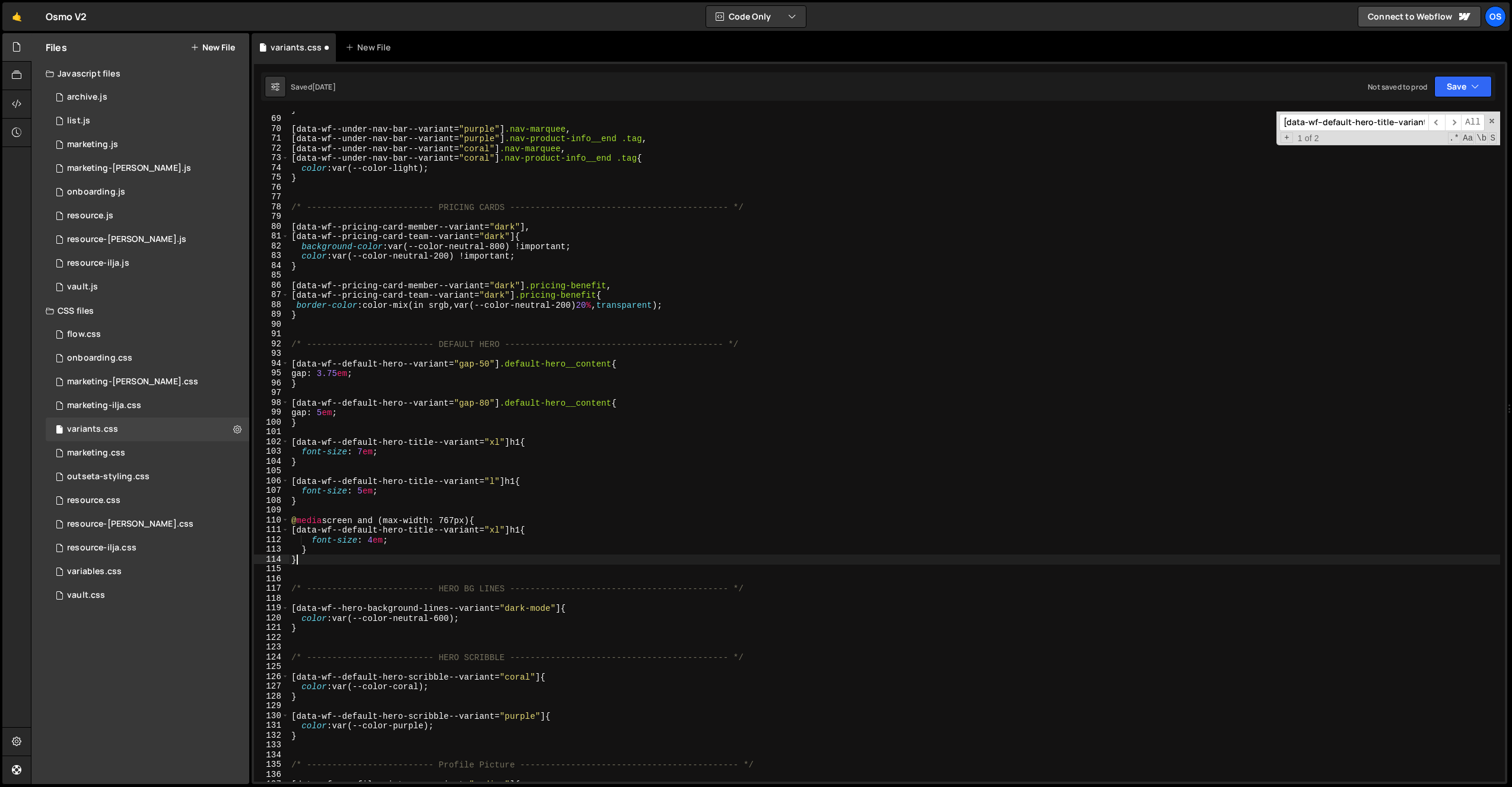
click at [311, 563] on div "} [ data-wf--under-nav-bar--variant = " purple " ] .nav-marquee , [ data-wf--un…" at bounding box center [894, 450] width 1211 height 690
type textarea "}"
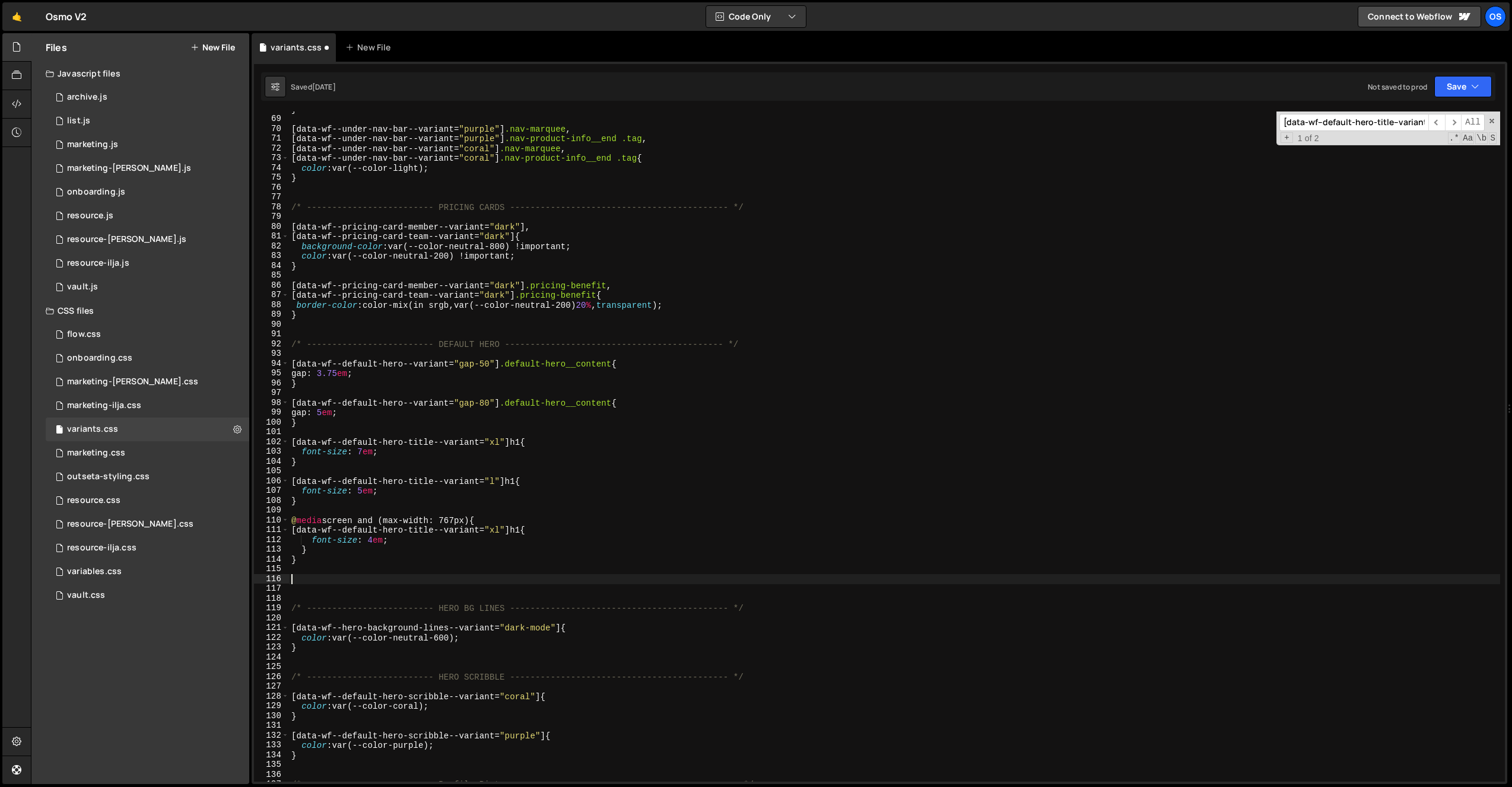
paste textarea "}"
type textarea "}"
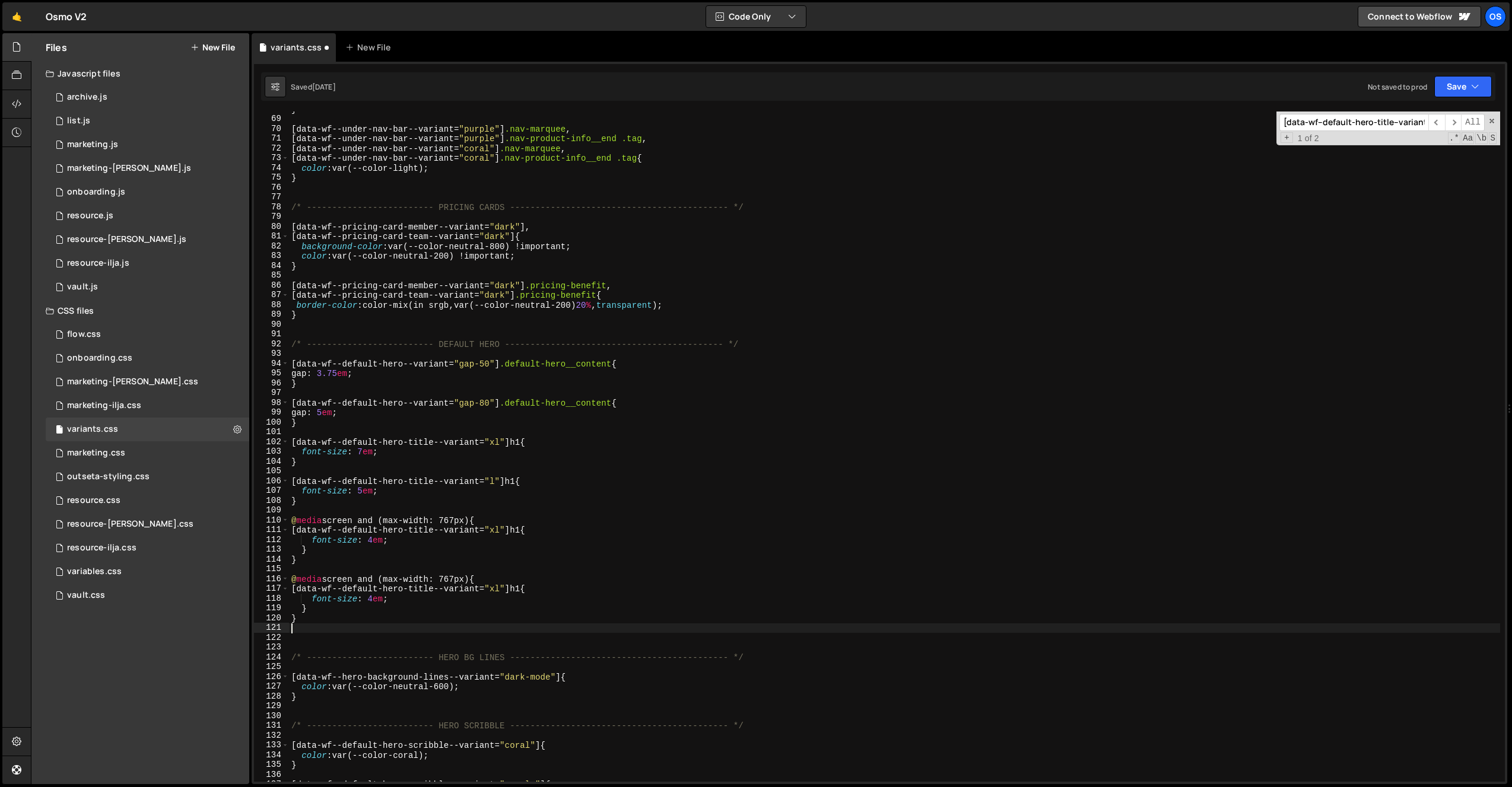
paste textarea "}"
type textarea "}"
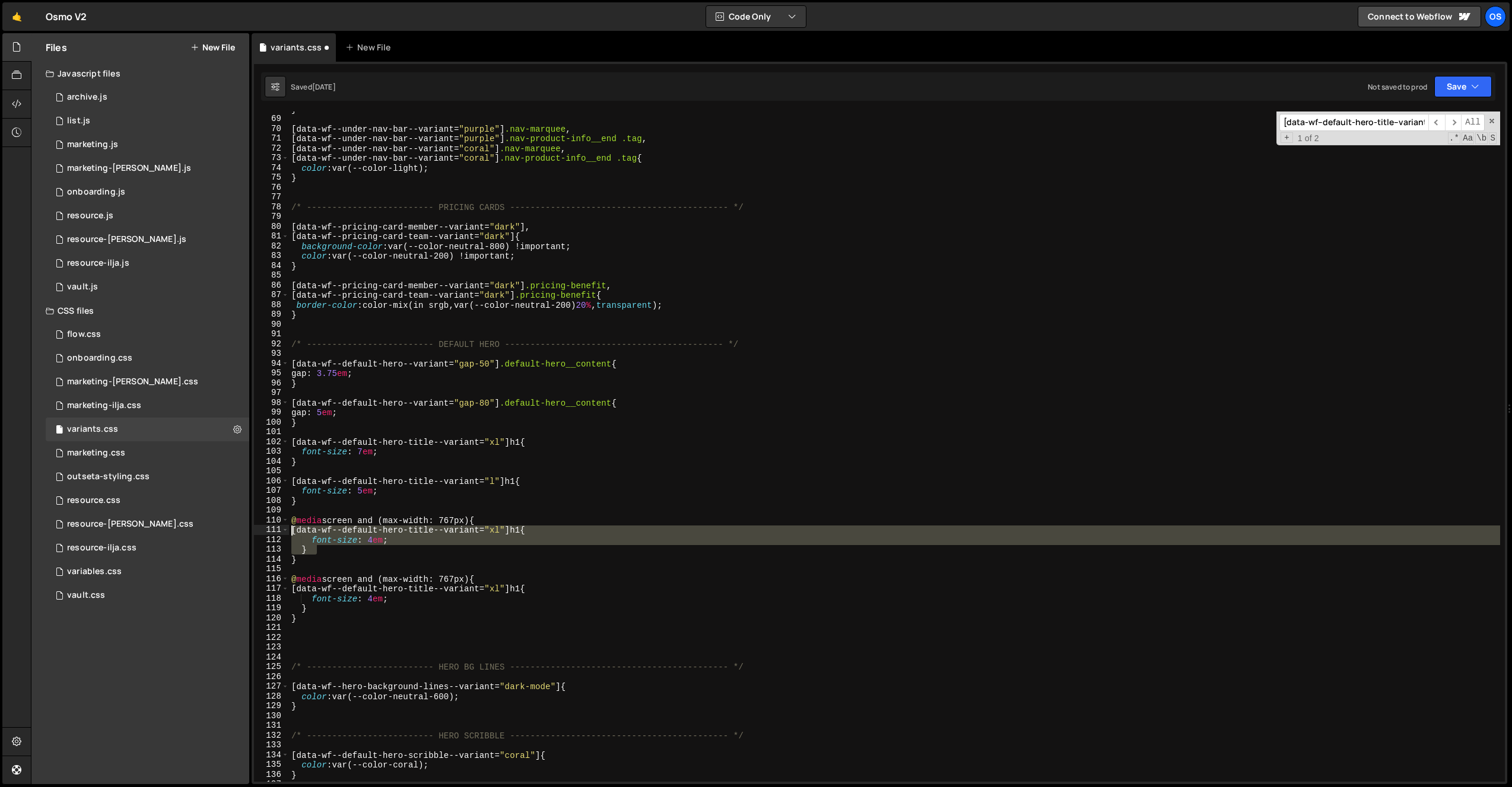
drag, startPoint x: 308, startPoint y: 543, endPoint x: 264, endPoint y: 532, distance: 45.4
click at [264, 532] on div "68 69 70 71 72 73 74 75 76 77 78 79 80 81 82 83 84 85 86 87 88 89 90 91 92 93 9…" at bounding box center [879, 446] width 1251 height 671
click at [327, 554] on div "} [ data-wf--under-nav-bar--variant = " purple " ] .nav-marquee , [ data-wf--un…" at bounding box center [894, 446] width 1211 height 671
type textarea "}"
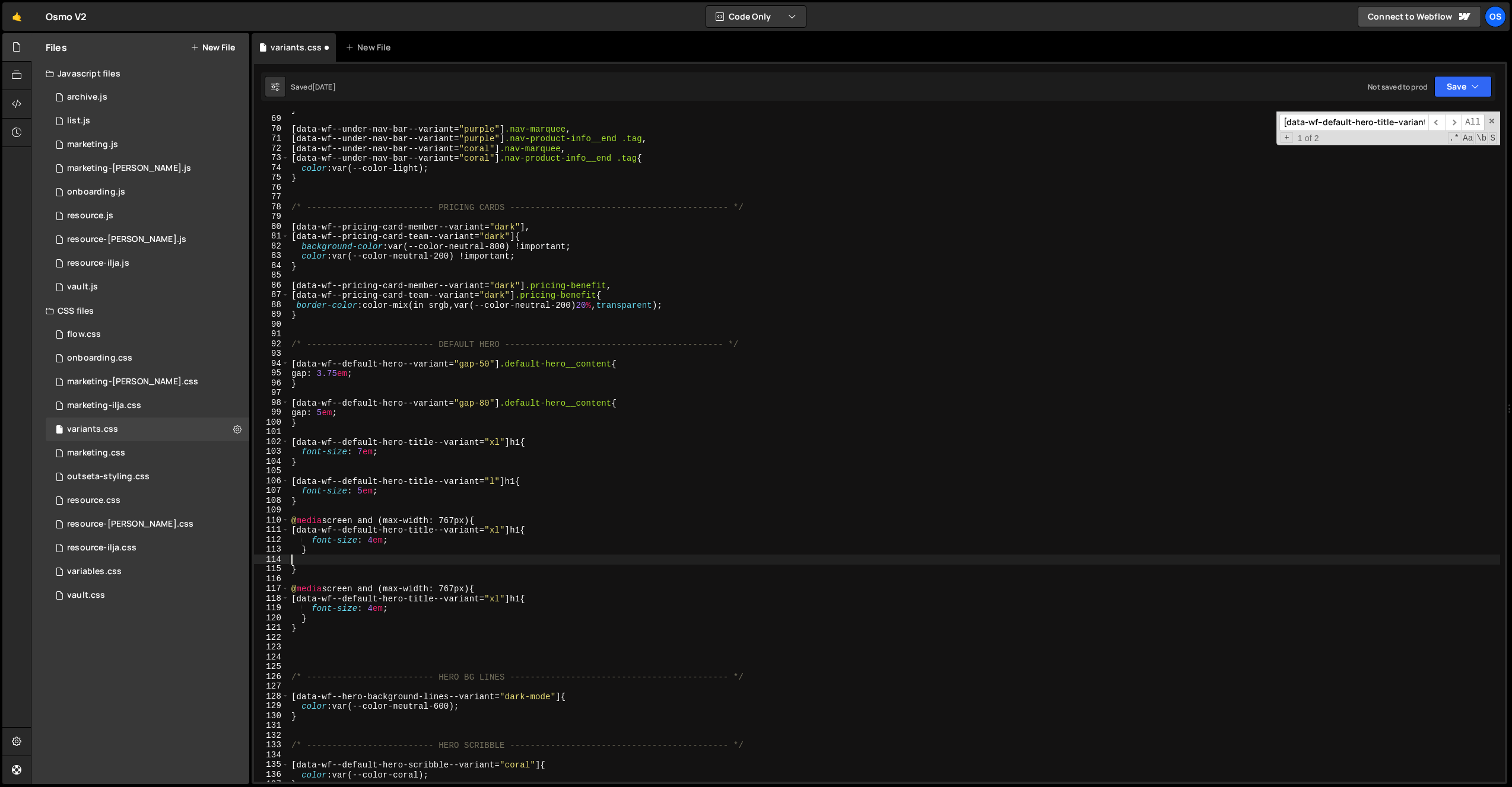
paste textarea "}"
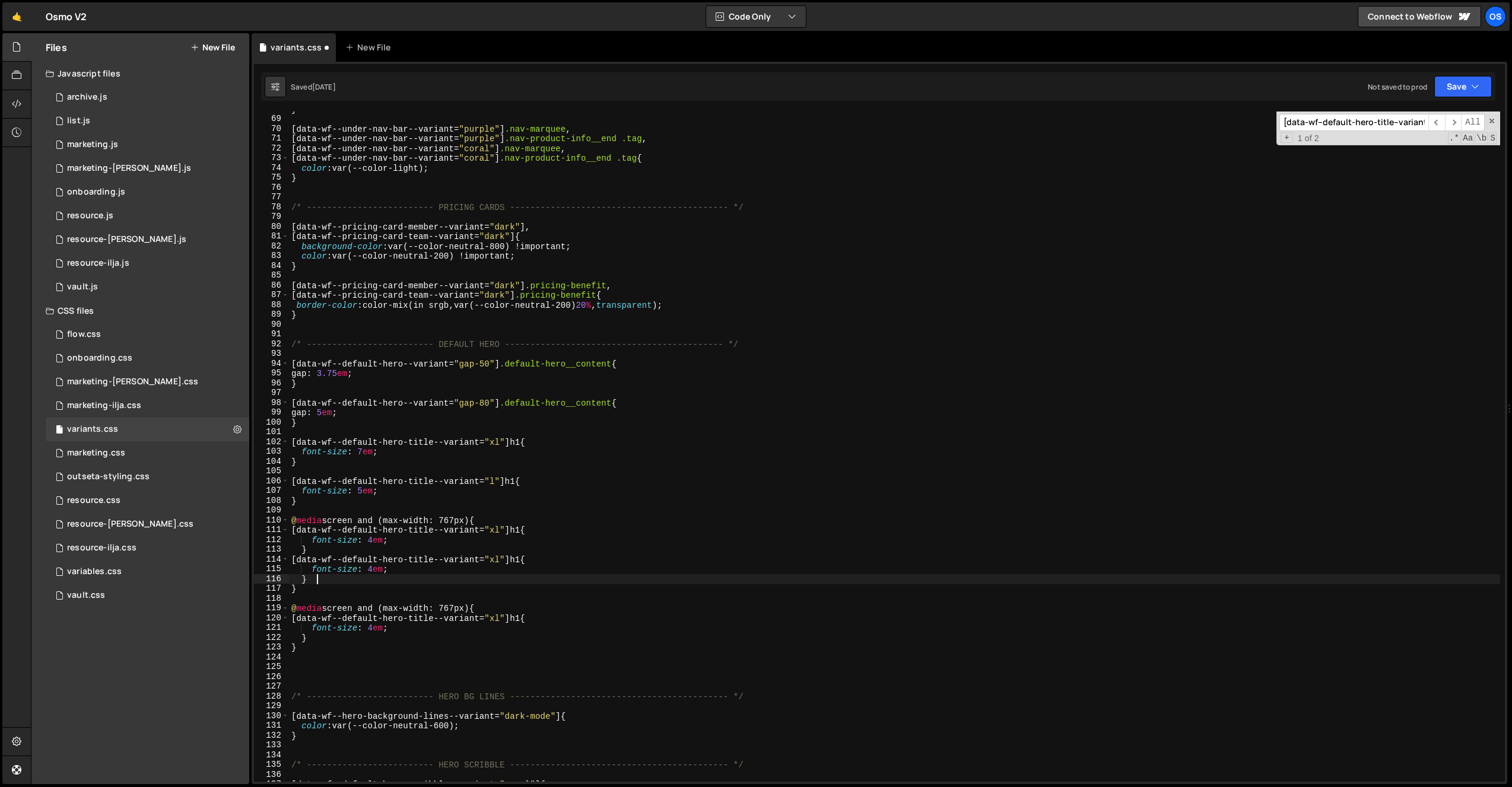
click at [487, 533] on div "} [ data-wf--under-nav-bar--variant = " purple " ] .nav-marquee , [ data-wf--un…" at bounding box center [894, 450] width 1211 height 690
click at [468, 543] on div "} [ data-wf--under-nav-bar--variant = " purple " ] .nav-marquee , [ data-wf--un…" at bounding box center [894, 450] width 1211 height 690
click at [472, 549] on div "} [ data-wf--under-nav-bar--variant = " purple " ] .nav-marquee , [ data-wf--un…" at bounding box center [894, 450] width 1211 height 690
type textarea "}"
click at [543, 514] on div "} [ data-wf--under-nav-bar--variant = " purple " ] .nav-marquee , [ data-wf--un…" at bounding box center [894, 450] width 1211 height 690
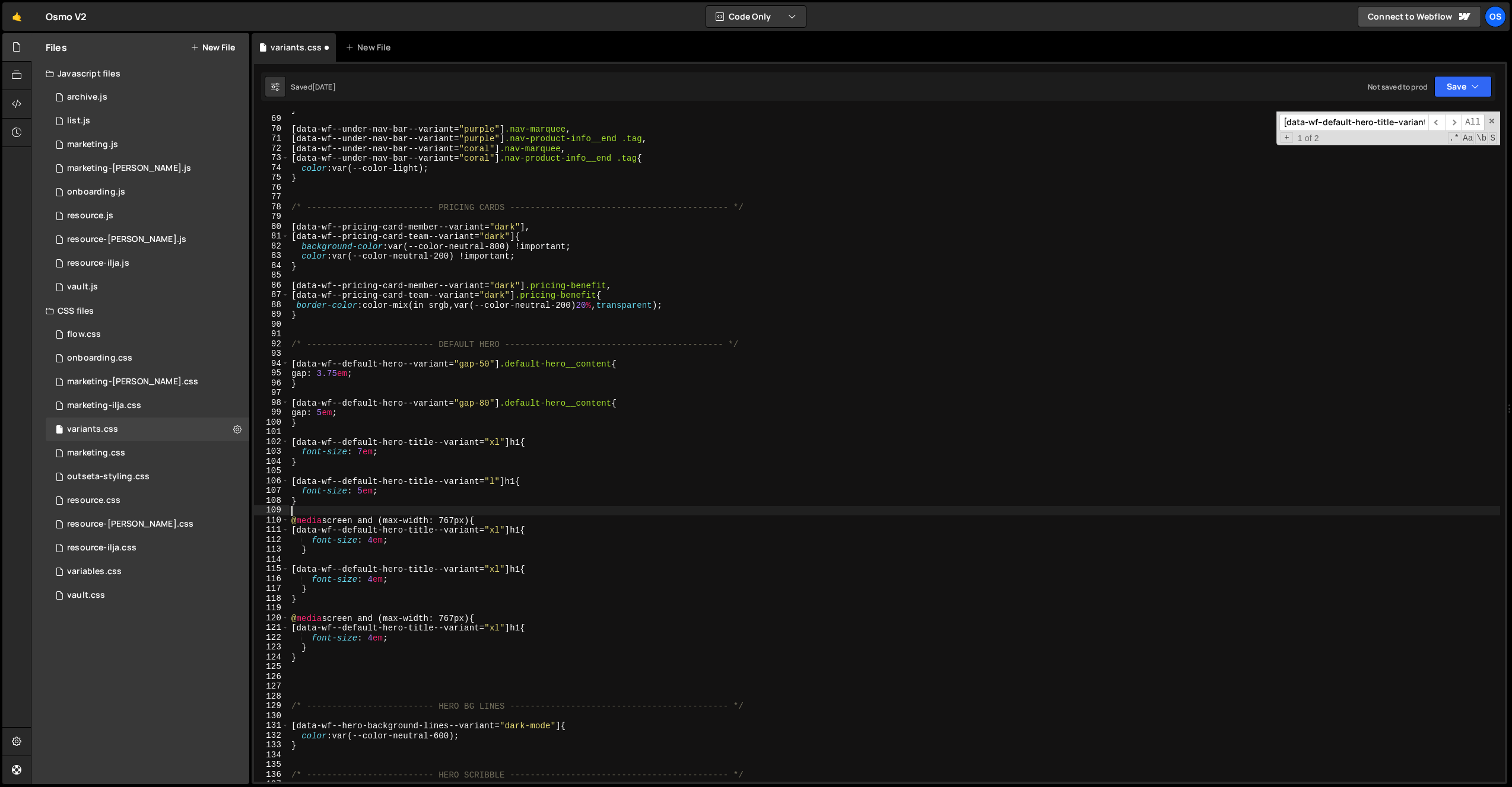
click at [537, 520] on div "} [ data-wf--under-nav-bar--variant = " purple " ] .nav-marquee , [ data-wf--un…" at bounding box center [894, 450] width 1211 height 690
type textarea "@media screen and (max-width: 767px){"
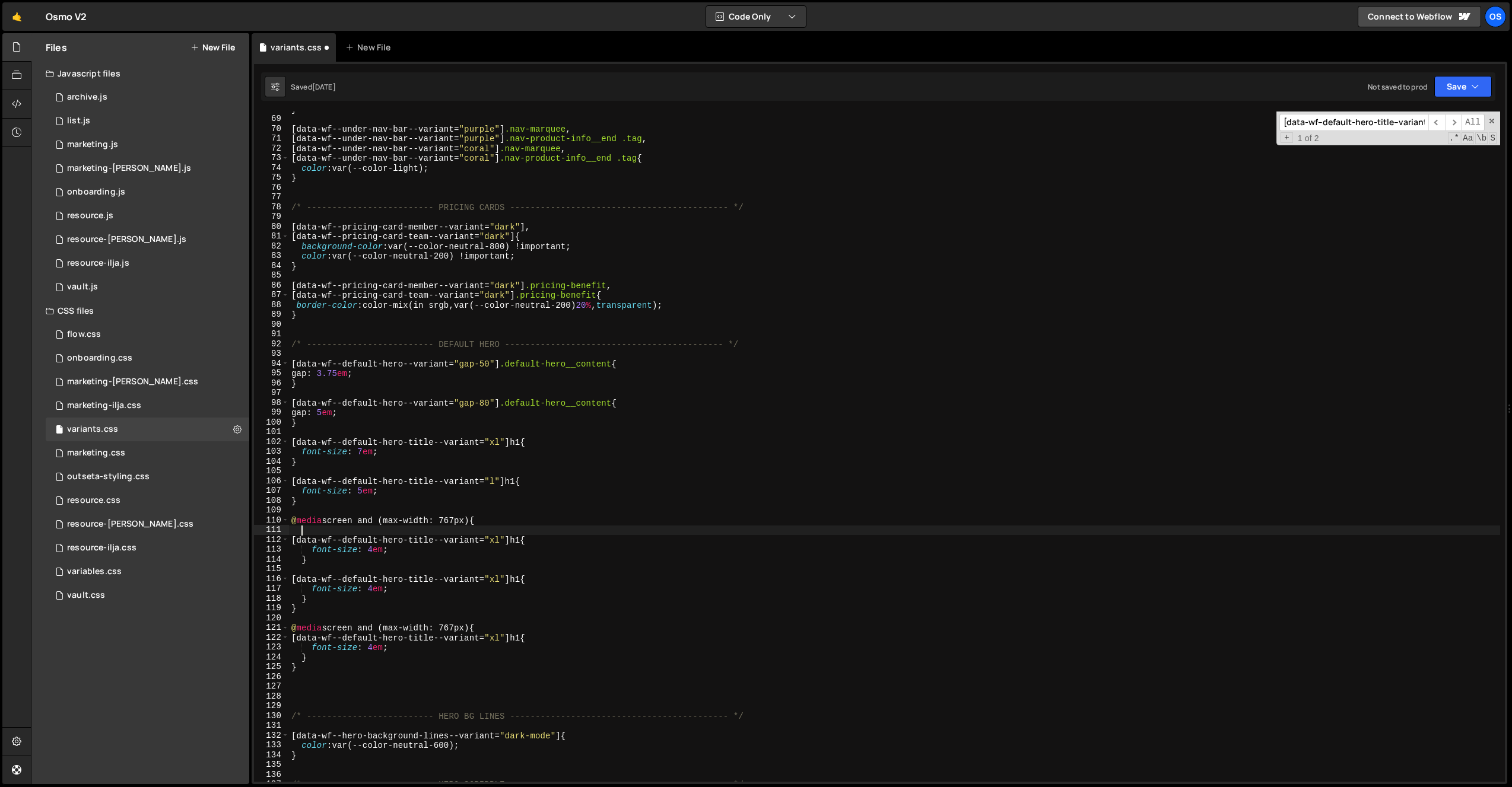
click at [333, 597] on div "} [ data-wf--under-nav-bar--variant = " purple " ] .nav-marquee , [ data-wf--un…" at bounding box center [894, 450] width 1211 height 690
type textarea "}"
click at [508, 580] on div "} [ data-wf--under-nav-bar--variant = " purple " ] .nav-marquee , [ data-wf--un…" at bounding box center [894, 450] width 1211 height 690
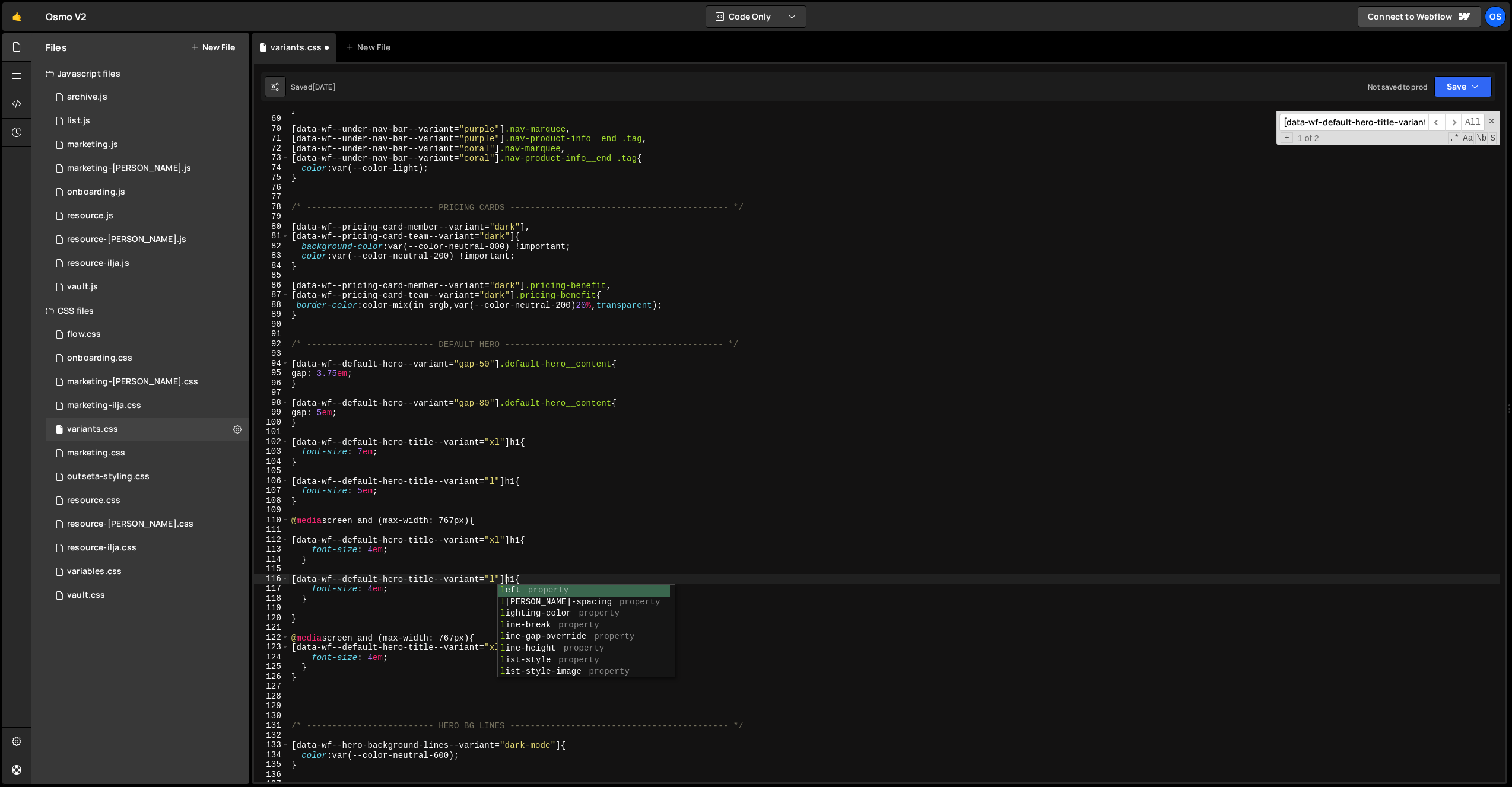
click at [395, 603] on div "} [ data-wf--under-nav-bar--variant = " purple " ] .nav-marquee , [ data-wf--un…" at bounding box center [894, 450] width 1211 height 690
drag, startPoint x: 504, startPoint y: 647, endPoint x: 502, endPoint y: 657, distance: 10.2
click at [504, 647] on div "} [ data-wf--under-nav-bar--variant = " purple " ] .nav-marquee , [ data-wf--un…" at bounding box center [894, 450] width 1211 height 690
click at [372, 658] on div "} [ data-wf--under-nav-bar--variant = " purple " ] .nav-marquee , [ data-wf--un…" at bounding box center [894, 450] width 1211 height 690
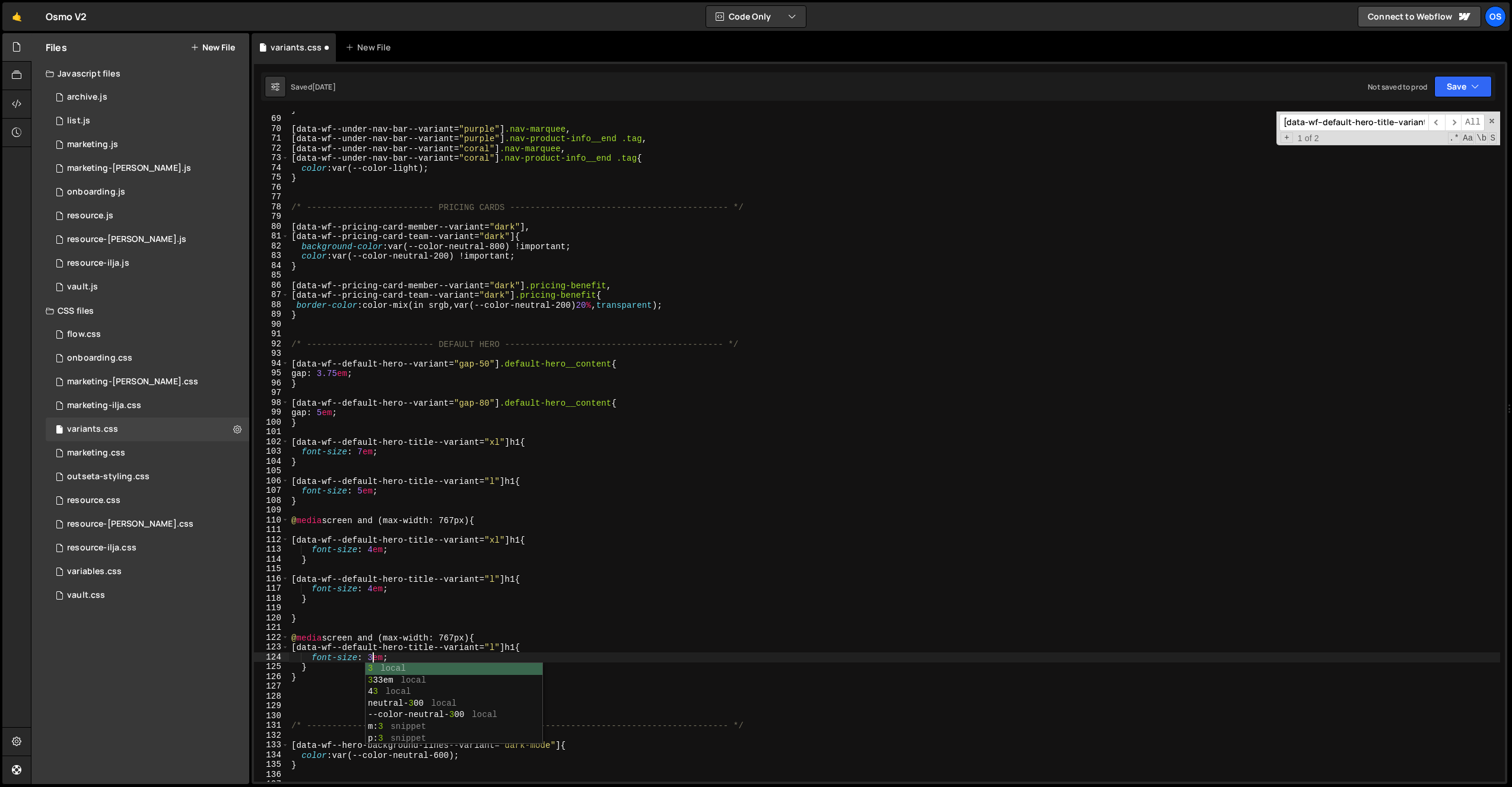
scroll to position [0, 6]
drag, startPoint x: 445, startPoint y: 640, endPoint x: 460, endPoint y: 639, distance: 15.0
click at [460, 639] on div "} [ data-wf--under-nav-bar--variant = " purple " ] .nav-marquee , [ data-wf--un…" at bounding box center [894, 450] width 1211 height 690
type textarea "@media screen and (max-width: 479px){"
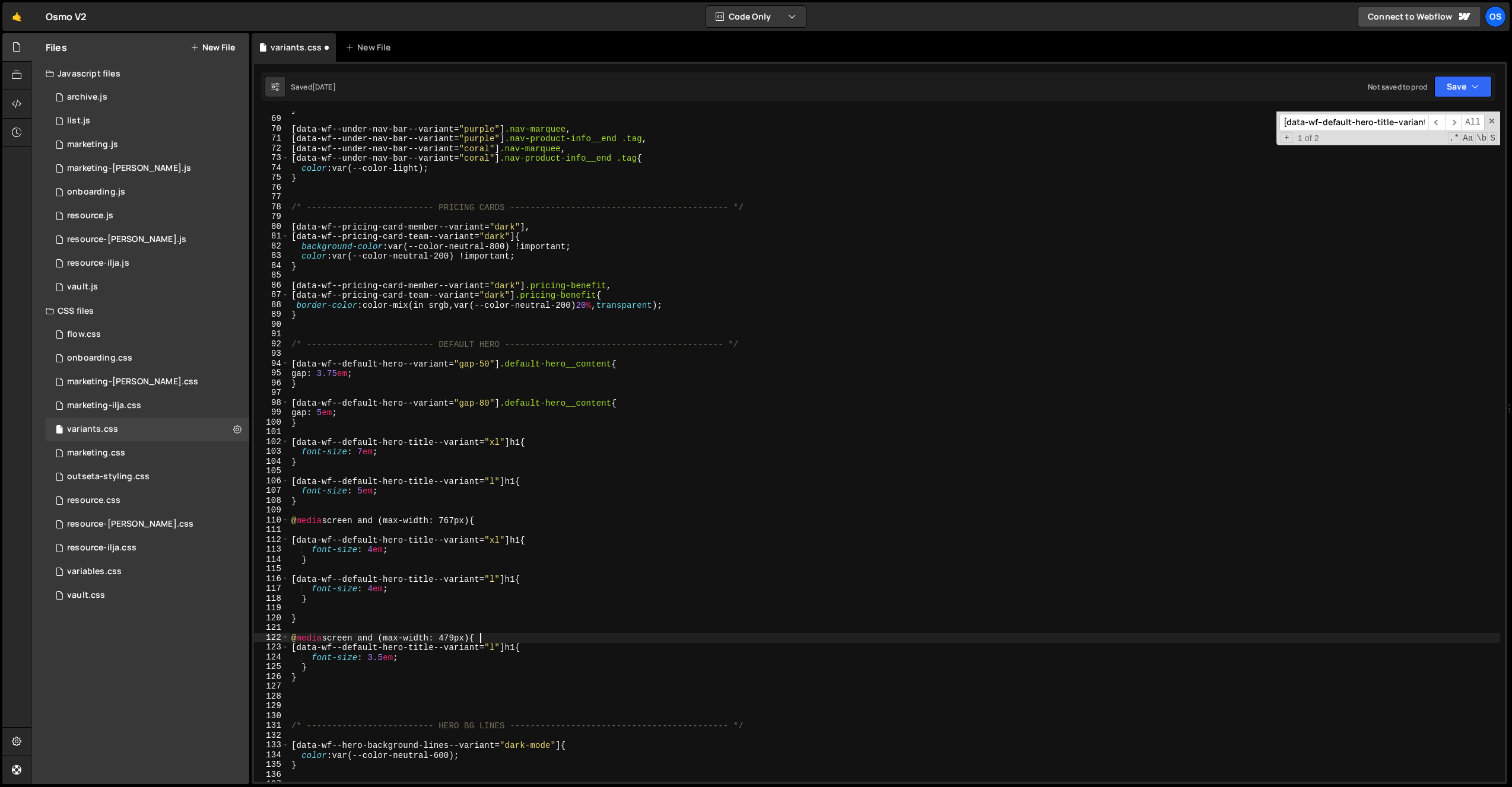
click at [520, 635] on div "} [ data-wf--under-nav-bar--variant = " purple " ] .nav-marquee , [ data-wf--un…" at bounding box center [894, 450] width 1211 height 690
click at [313, 675] on div "} [ data-wf--under-nav-bar--variant = " purple " ] .nav-marquee , [ data-wf--un…" at bounding box center [894, 450] width 1211 height 690
type textarea "}"
click at [524, 649] on div "} [ data-wf--under-nav-bar--variant = " purple " ] .nav-marquee , [ data-wf--un…" at bounding box center [894, 450] width 1211 height 690
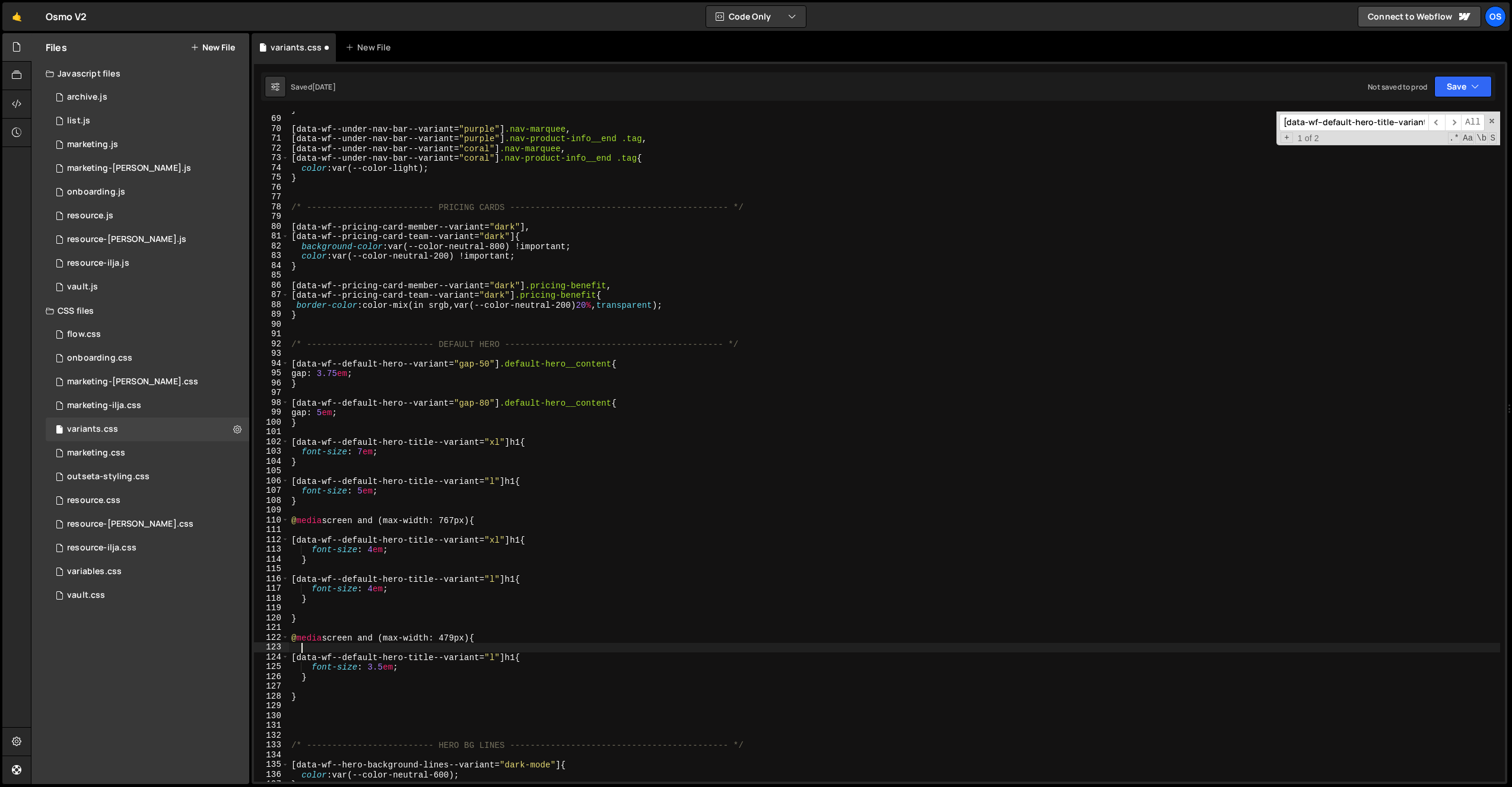
drag, startPoint x: 574, startPoint y: 698, endPoint x: 581, endPoint y: 676, distance: 23.1
click at [574, 697] on div "} [ data-wf--under-nav-bar--variant = " purple " ] .nav-marquee , [ data-wf--un…" at bounding box center [894, 450] width 1211 height 690
click at [817, 299] on div "} [ data-wf--under-nav-bar--variant = " purple " ] .nav-marquee , [ data-wf--un…" at bounding box center [894, 450] width 1211 height 690
type textarea "[data-wf--pricing-card-team--variant="dark"] .pricing-benefit{"
click at [1355, 121] on input "[data-wf--default-hero-title--variant" at bounding box center [1354, 122] width 149 height 17
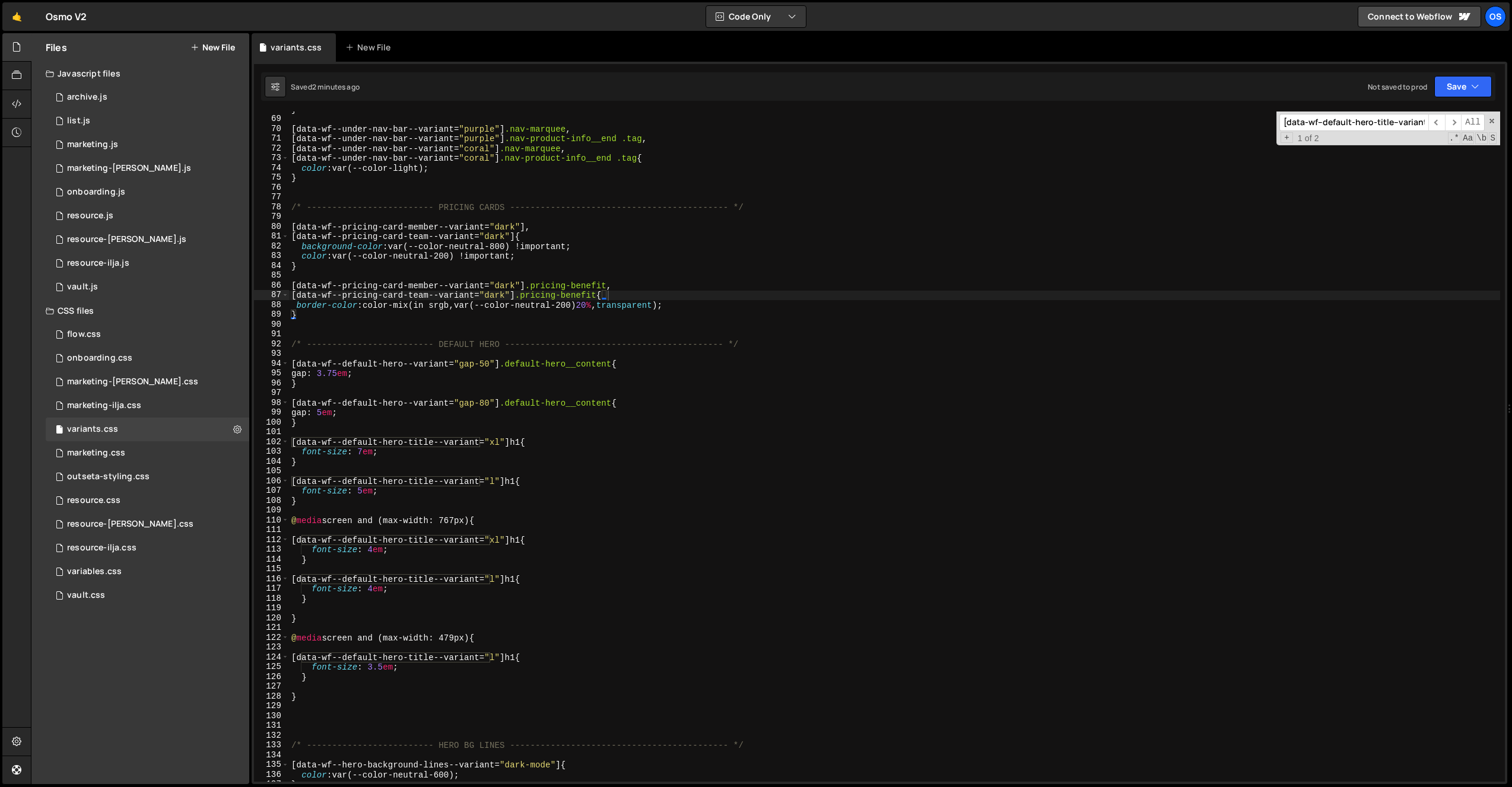
paste input "data-bg-offse"
type input "data-bg-offset"
type textarea "[data-wf--pricing-card-member--variant="dark"],"
click at [1181, 228] on div "} [ data-wf--under-nav-bar--variant = " purple " ] .nav-marquee , [ data-wf--un…" at bounding box center [894, 450] width 1211 height 690
click at [148, 455] on div "marketing.css 0" at bounding box center [147, 453] width 204 height 24
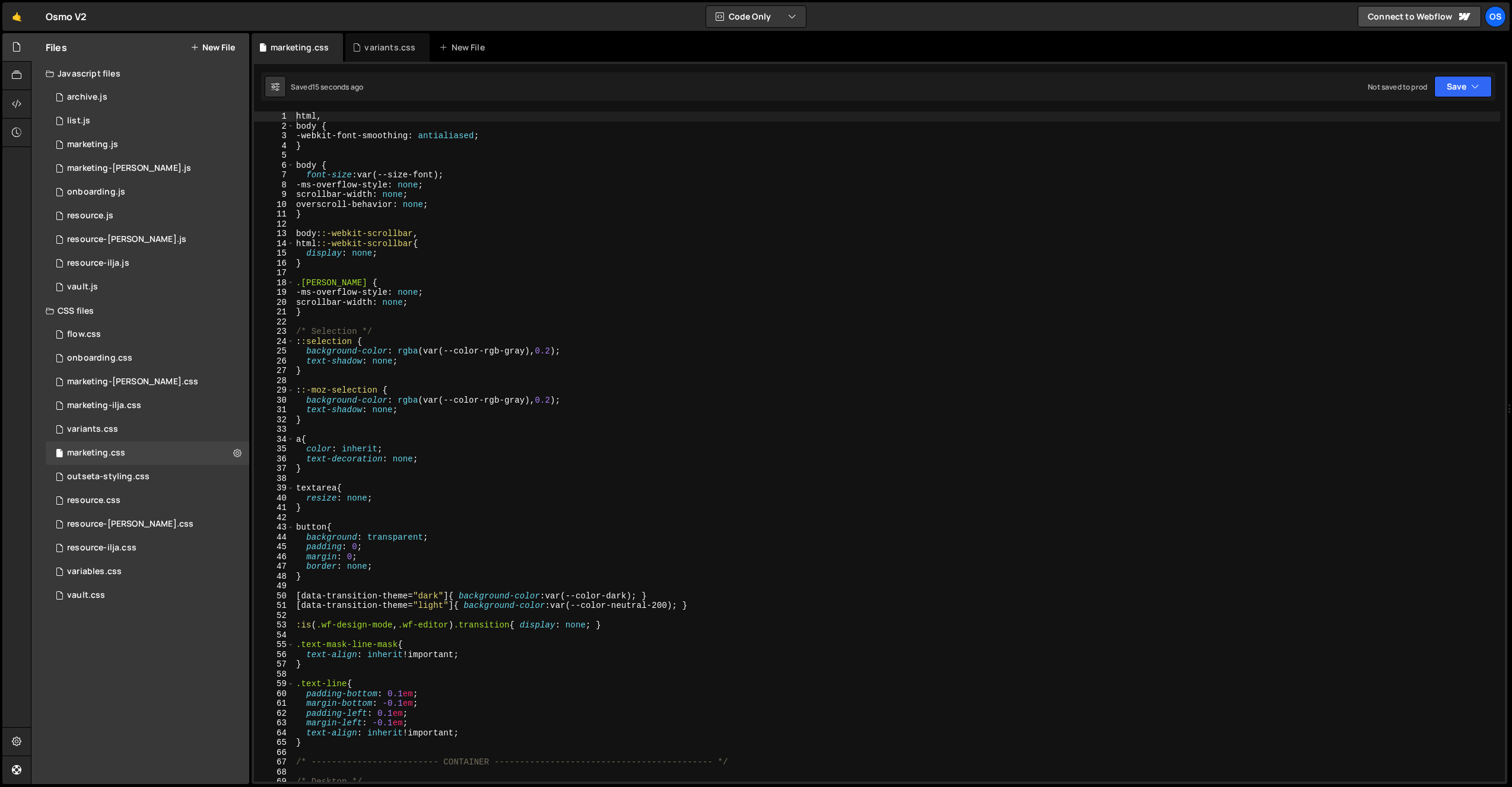
scroll to position [312, 0]
type textarea "scrollbar-width: none;"
click at [537, 299] on div "html , body { -webkit-font-smoothing : antialiased ; } body { font-size : var(-…" at bounding box center [897, 456] width 1206 height 690
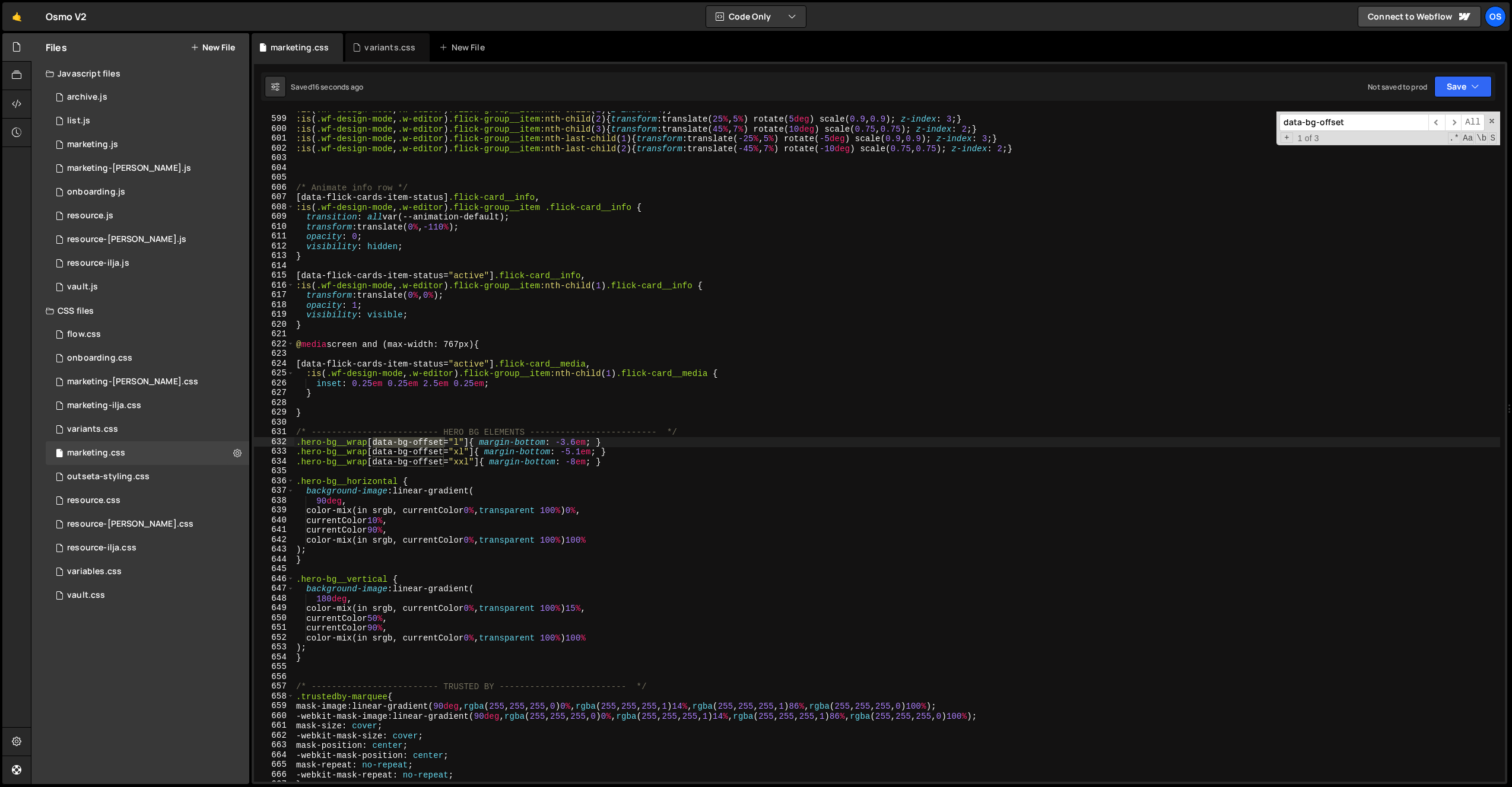
scroll to position [5781, 0]
type input "data-bg-offset"
click at [408, 475] on div ":is ( .wf-design-mode , .w-editor ) .flick-group__item :nth-child ( 1 ) { z-ind…" at bounding box center [897, 450] width 1206 height 690
click at [443, 354] on div ":is ( .wf-design-mode , .w-editor ) .flick-group__item :nth-child ( 1 ) { z-ind…" at bounding box center [897, 450] width 1206 height 690
click at [509, 450] on div ":is ( .wf-design-mode , .w-editor ) .flick-group__item :nth-child ( 1 ) { z-ind…" at bounding box center [897, 450] width 1206 height 690
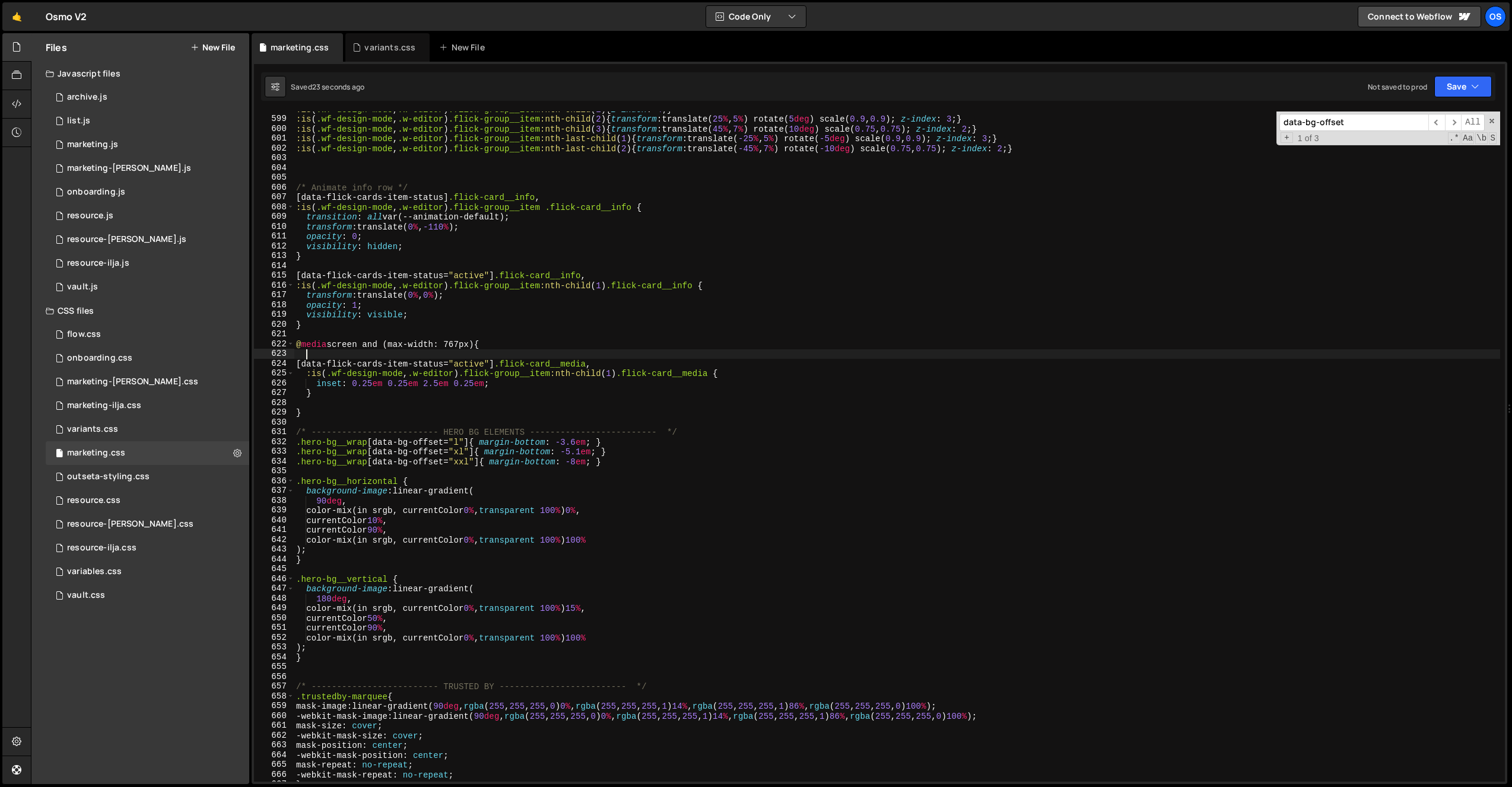
type textarea ".hero-bg__wrap[data-bg-offset="xl"]{ margin-bottom: -5.1em; }"
click at [604, 448] on div ":is ( .wf-design-mode , .w-editor ) .flick-group__item :nth-child ( 1 ) { z-ind…" at bounding box center [897, 450] width 1206 height 690
click at [729, 473] on div ":is ( .wf-design-mode , .w-editor ) .flick-group__item :nth-child ( 1 ) { z-ind…" at bounding box center [897, 450] width 1206 height 690
